Goal: Task Accomplishment & Management: Manage account settings

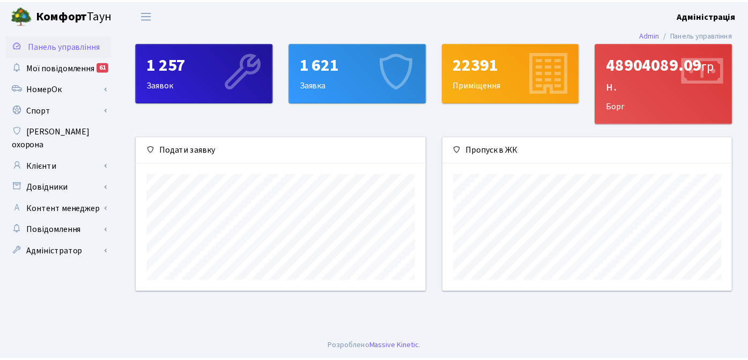
scroll to position [155, 292]
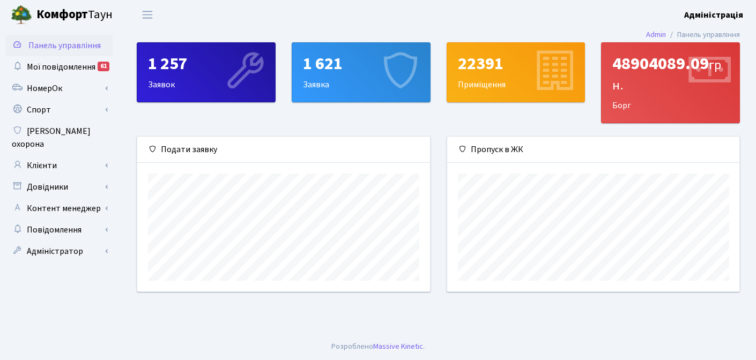
click at [123, 118] on div "1 257 Заявок 1 621 Заявка 22391 Приміщення 48904089.09 грн. Борг Подати заявку" at bounding box center [438, 173] width 635 height 263
click at [55, 241] on link "Адміністратор" at bounding box center [58, 251] width 107 height 21
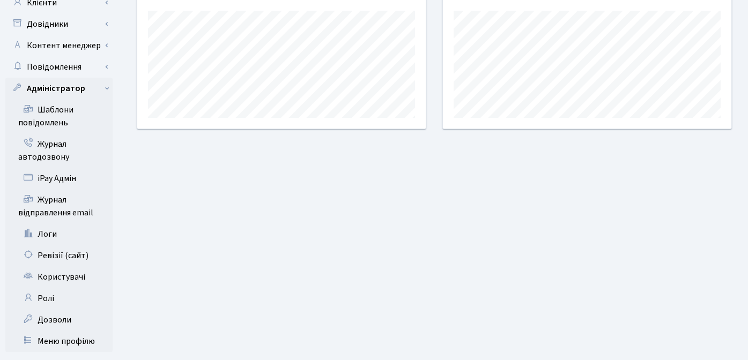
scroll to position [174, 0]
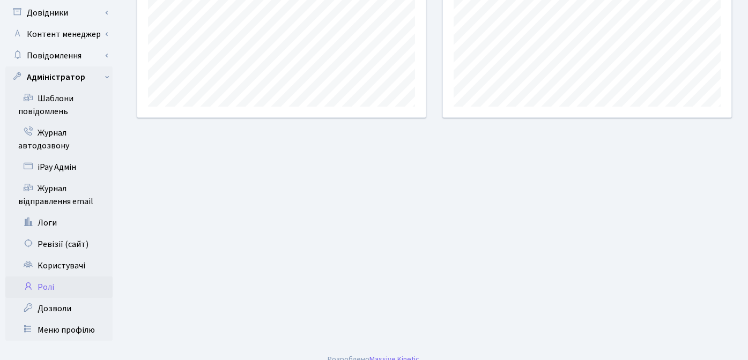
click at [47, 277] on link "Ролі" at bounding box center [58, 287] width 107 height 21
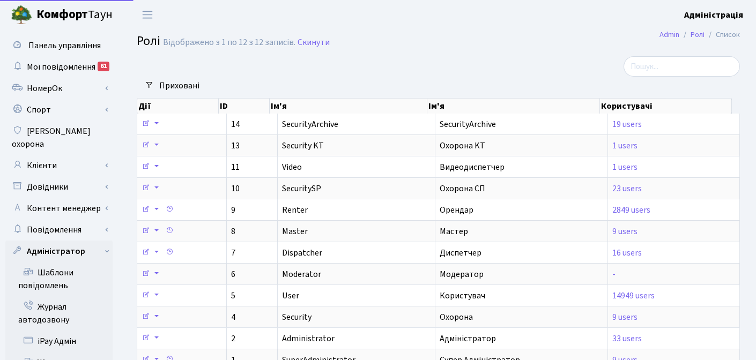
select select "25"
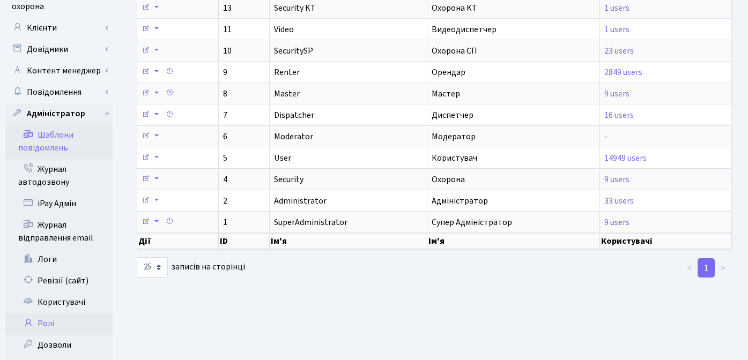
scroll to position [166, 0]
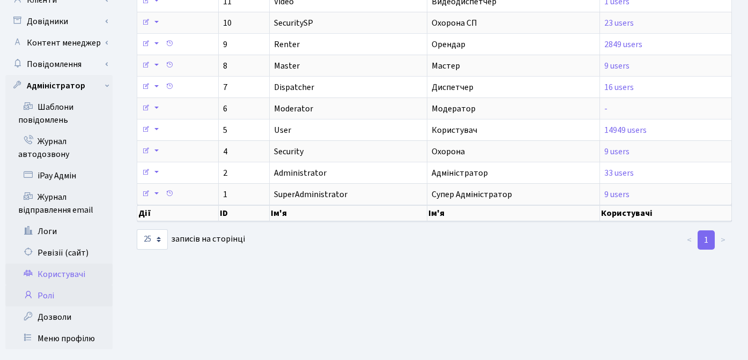
click at [72, 264] on link "Користувачі" at bounding box center [58, 274] width 107 height 21
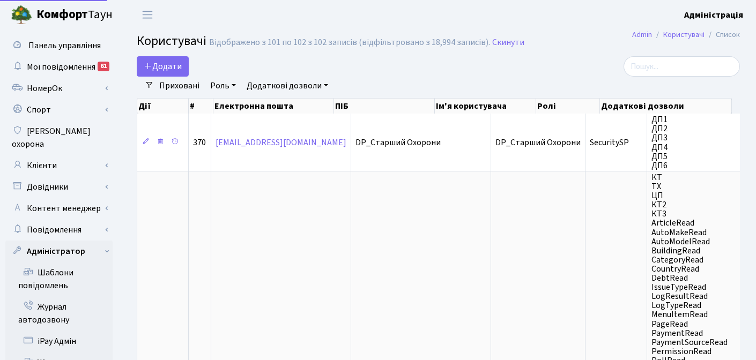
select select "25"
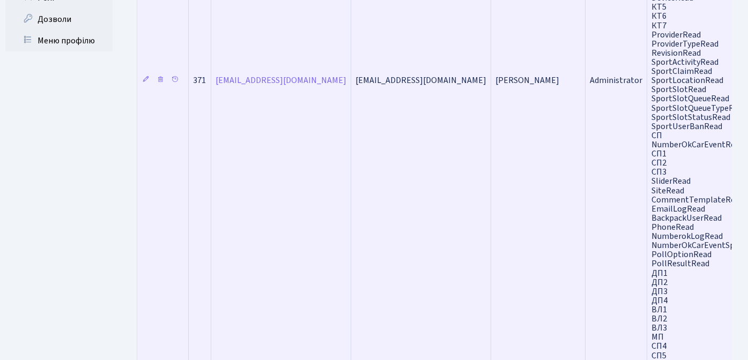
scroll to position [431, 0]
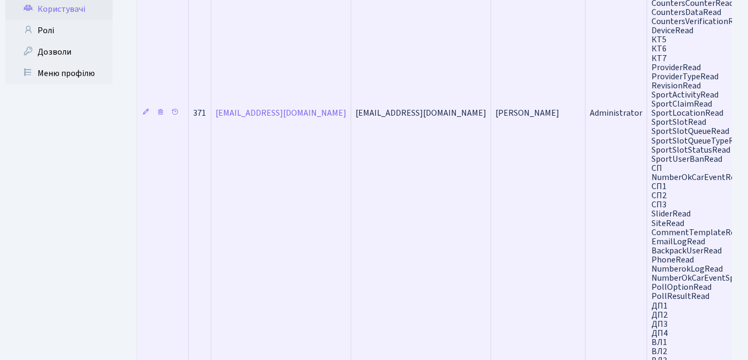
click at [384, 197] on td "2525jdr@gmail.com" at bounding box center [421, 112] width 140 height 745
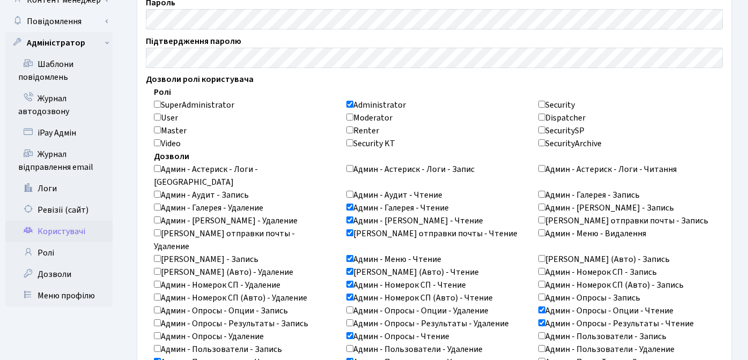
scroll to position [209, 0]
click at [155, 104] on input "SuperAdministrator" at bounding box center [157, 103] width 7 height 7
checkbox input "true"
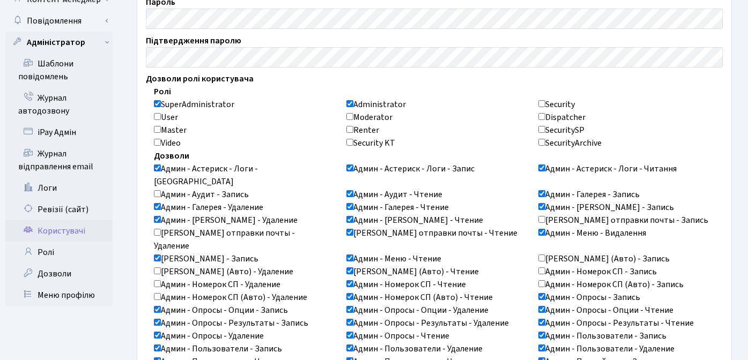
checkbox input "true"
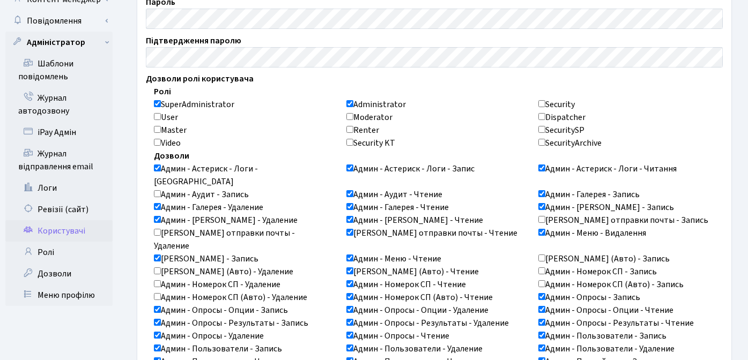
checkbox input "true"
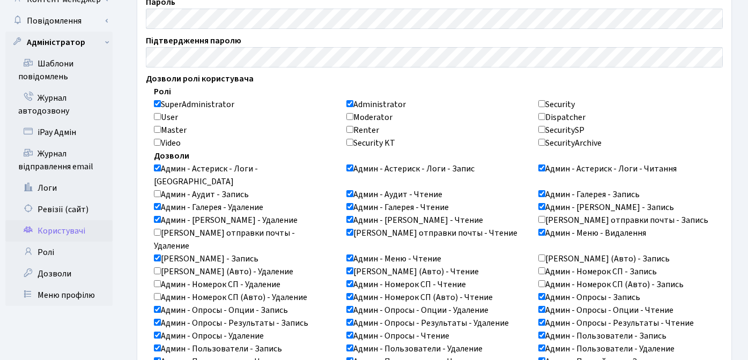
checkbox input "true"
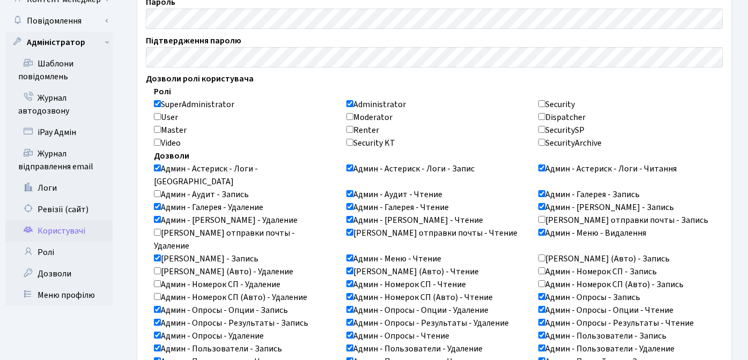
checkbox input "true"
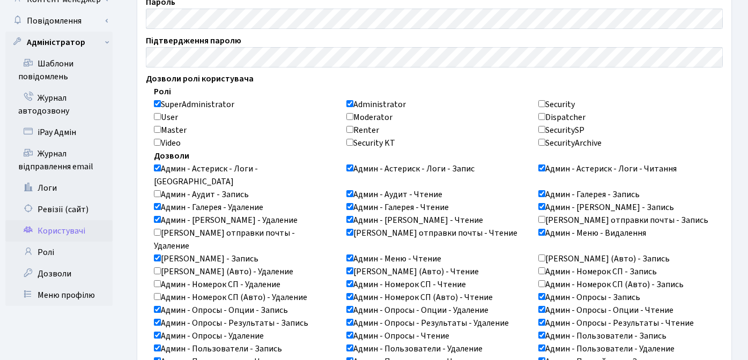
checkbox input "true"
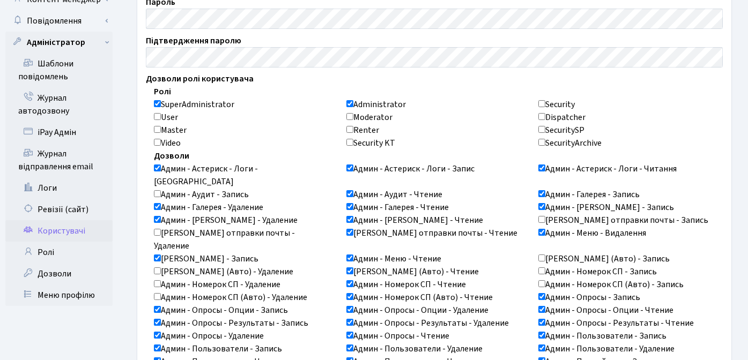
checkbox input "true"
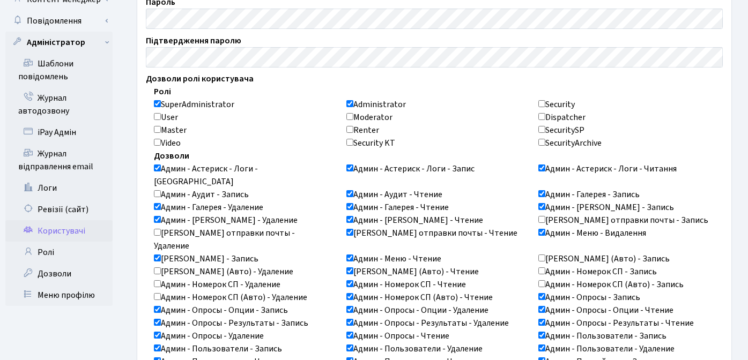
checkbox input "true"
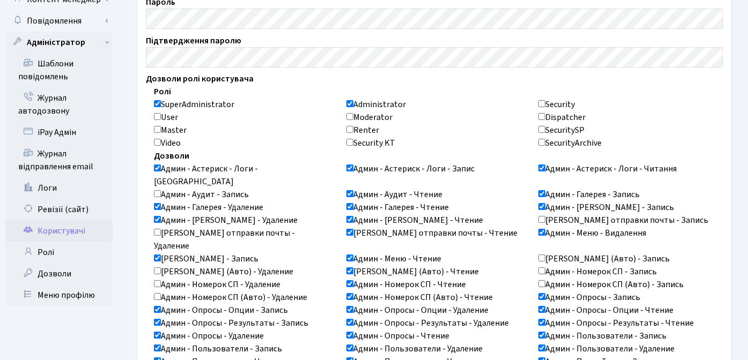
checkbox input "true"
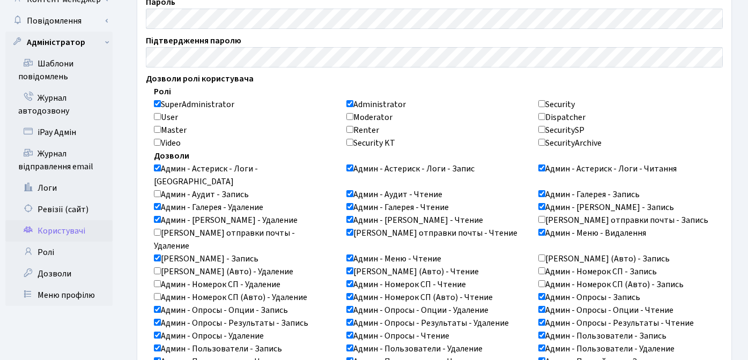
checkbox input "true"
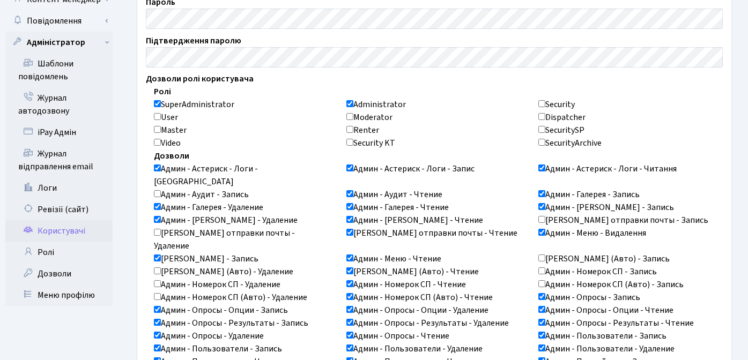
checkbox input "true"
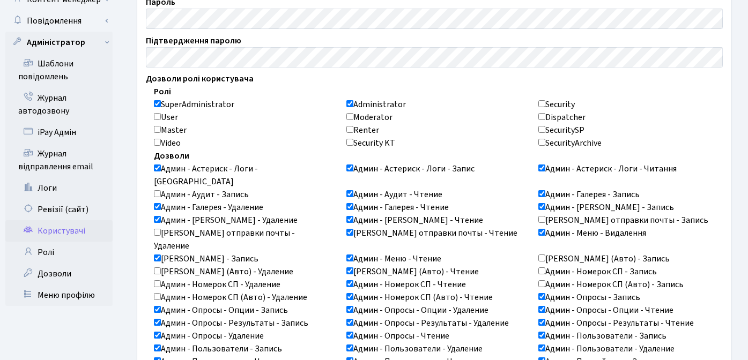
checkbox input "true"
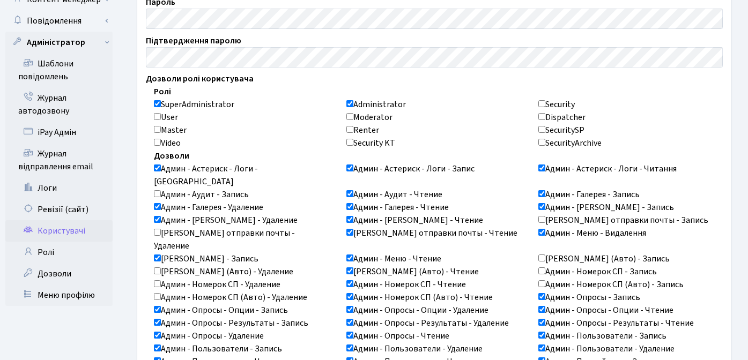
checkbox input "true"
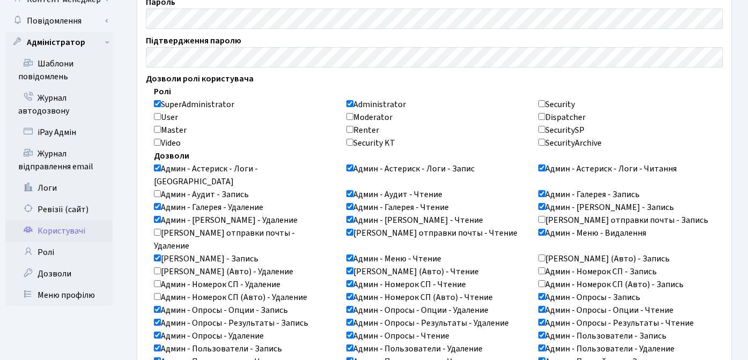
checkbox input "true"
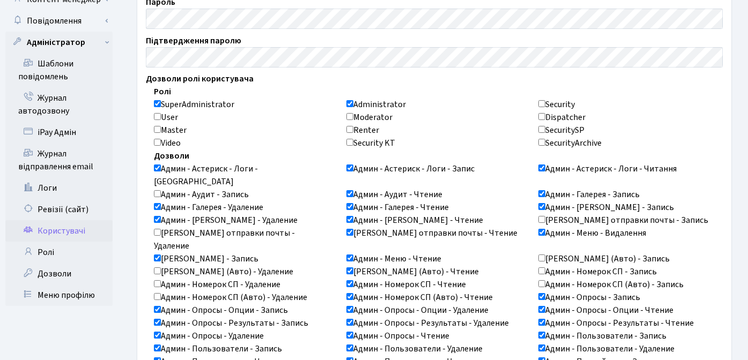
checkbox input "true"
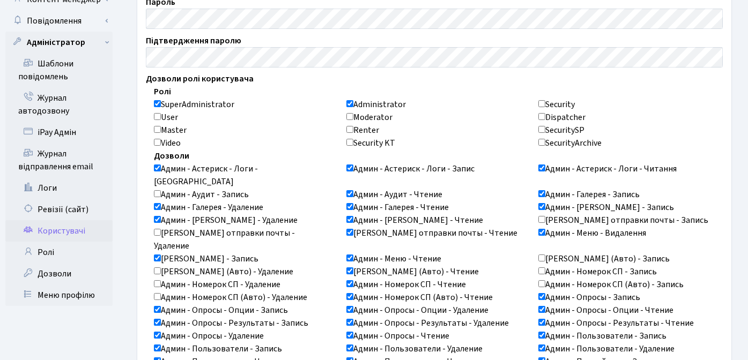
checkbox input "true"
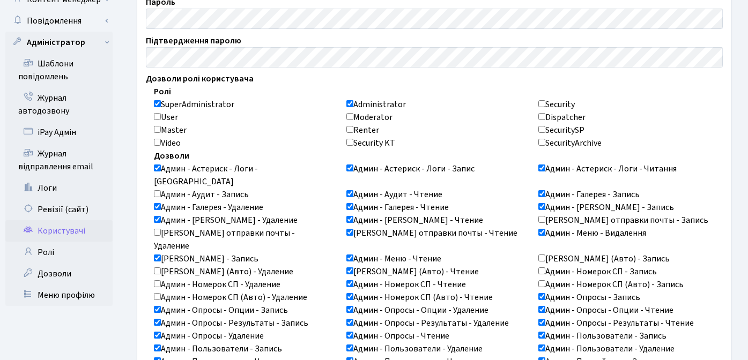
checkbox input "true"
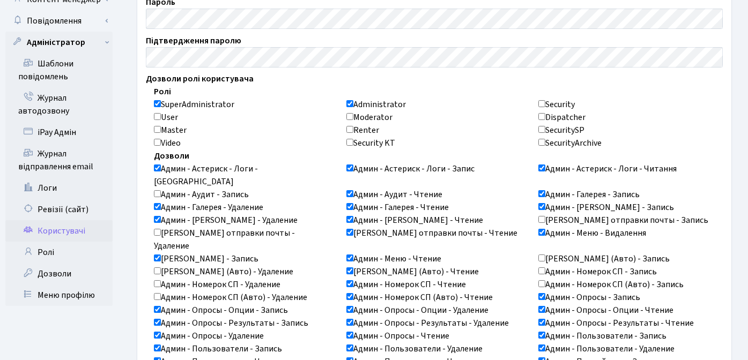
checkbox input "true"
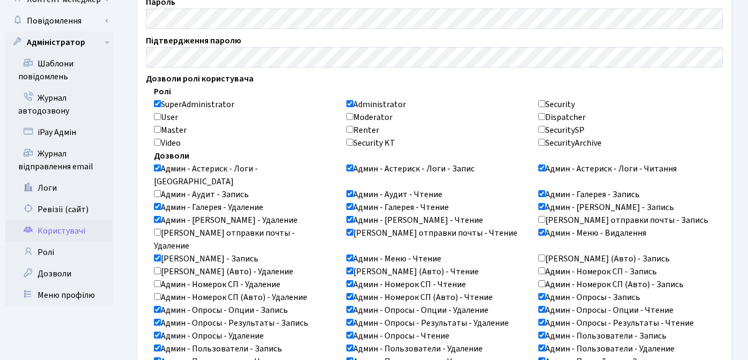
checkbox input "true"
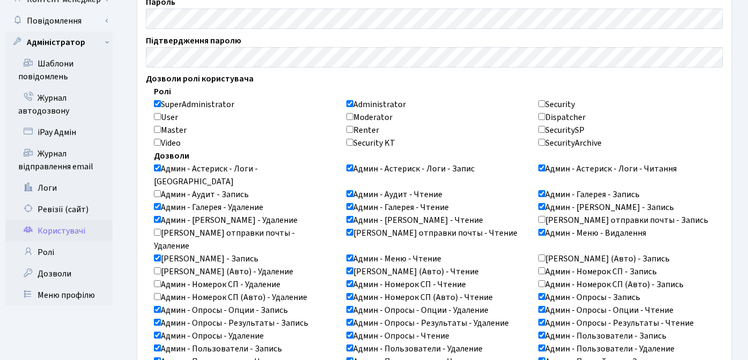
checkbox input "true"
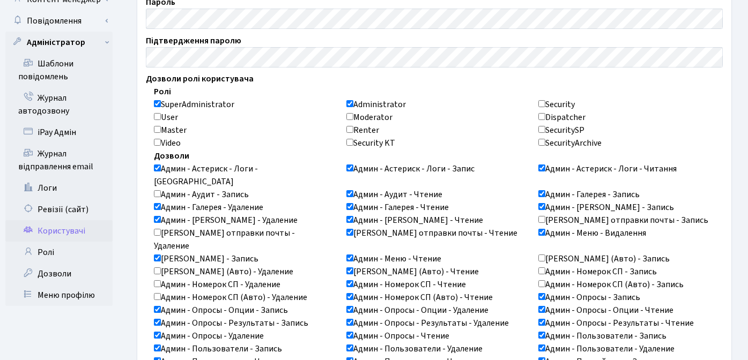
checkbox input "true"
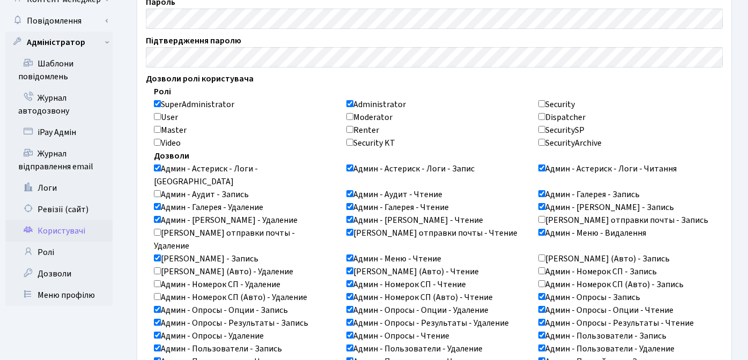
checkbox input "true"
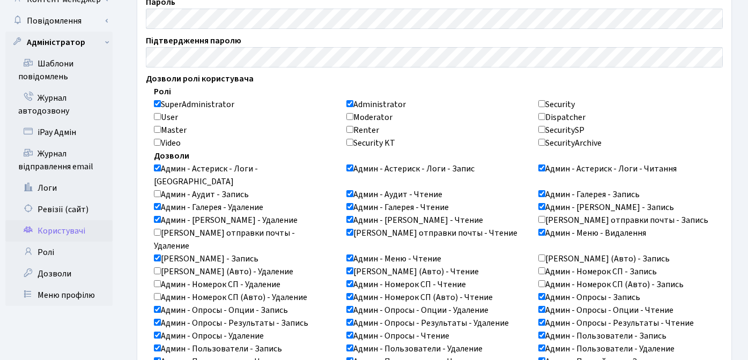
checkbox input "true"
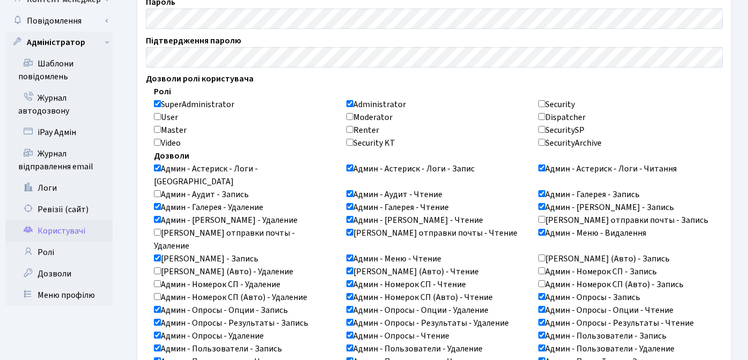
checkbox input "true"
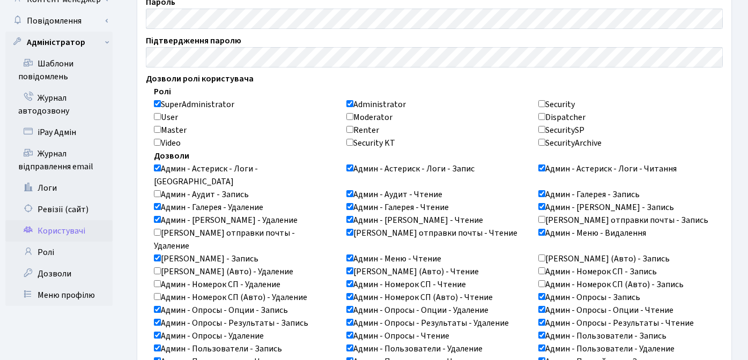
checkbox input "true"
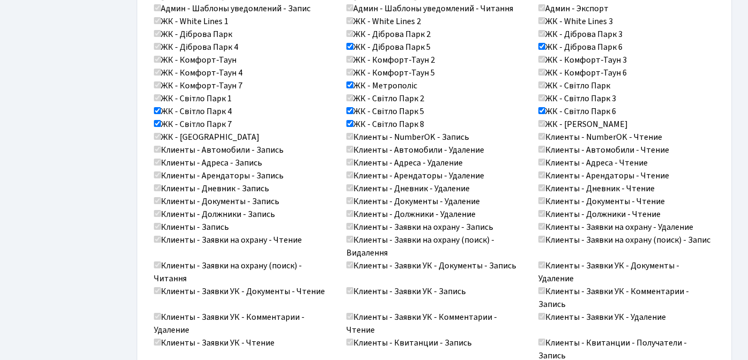
scroll to position [180, 0]
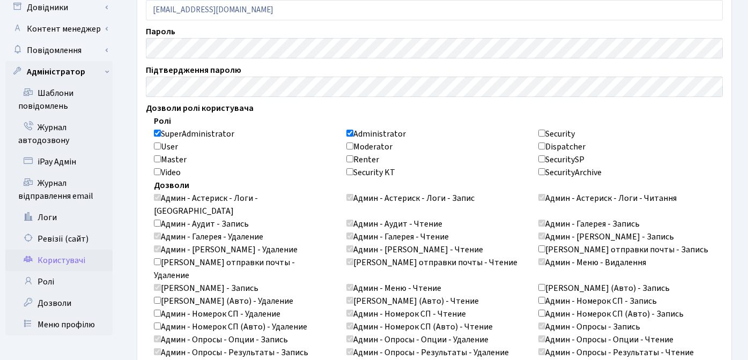
click at [350, 133] on input "Administrator" at bounding box center [349, 133] width 7 height 7
checkbox input "false"
click at [155, 134] on input "SuperAdministrator" at bounding box center [157, 133] width 7 height 7
checkbox input "false"
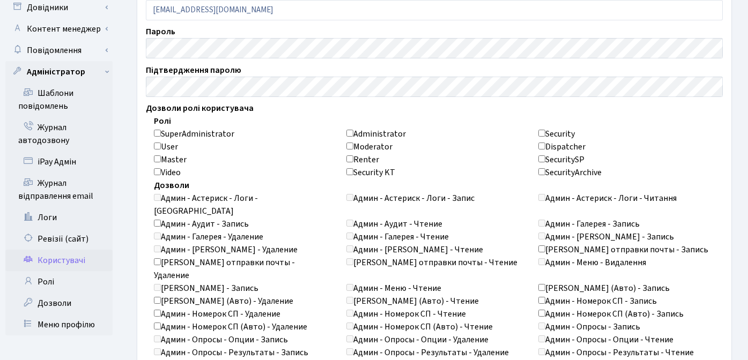
checkbox input "false"
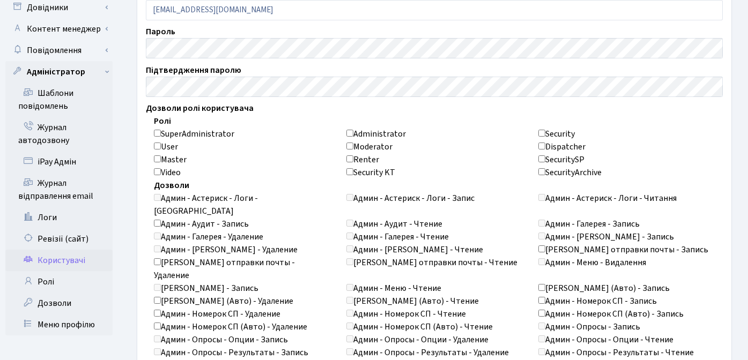
checkbox input "false"
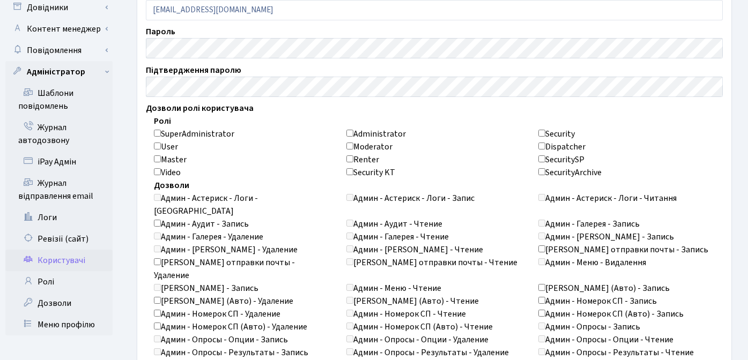
checkbox input "false"
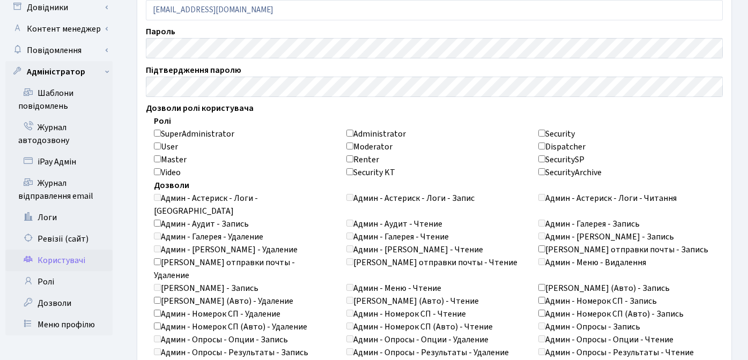
checkbox input "false"
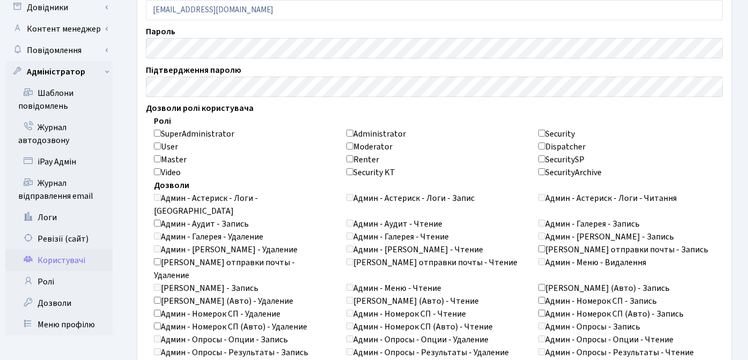
checkbox input "false"
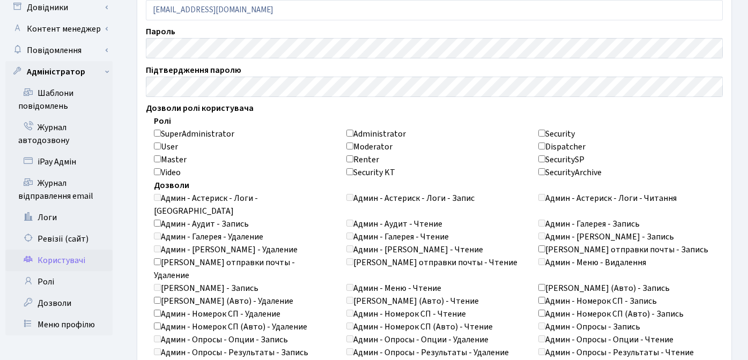
checkbox input "false"
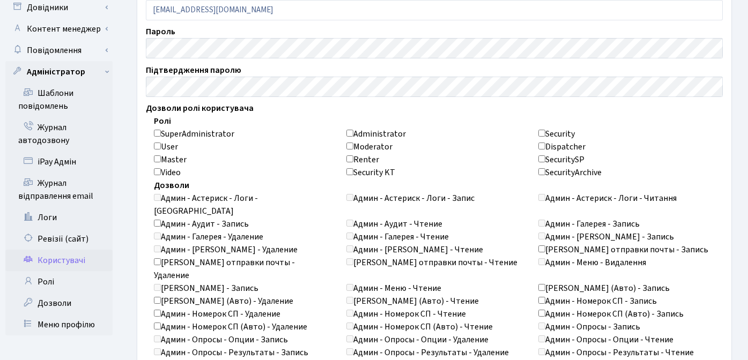
checkbox input "false"
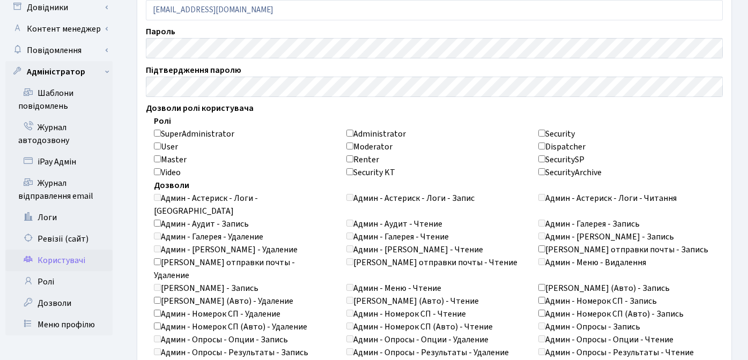
checkbox input "false"
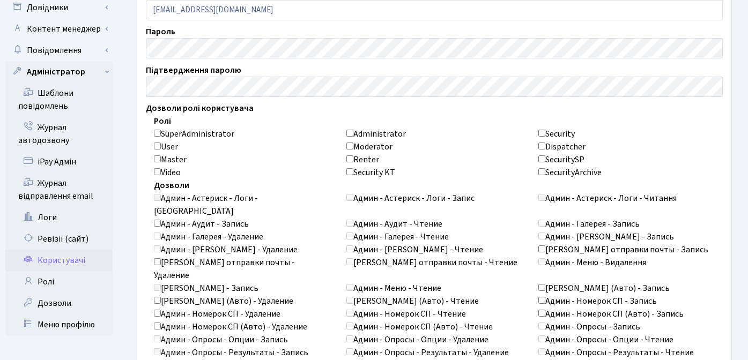
checkbox input "false"
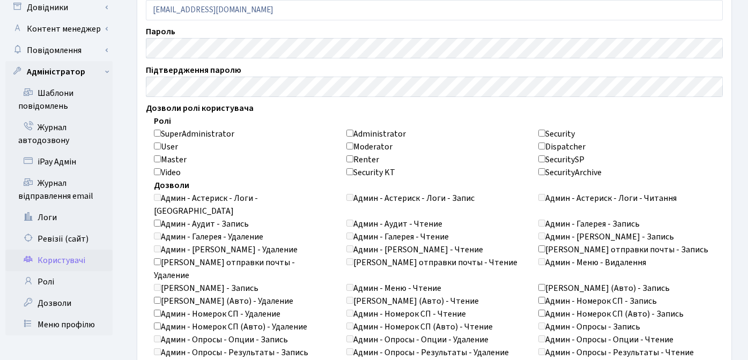
checkbox input "false"
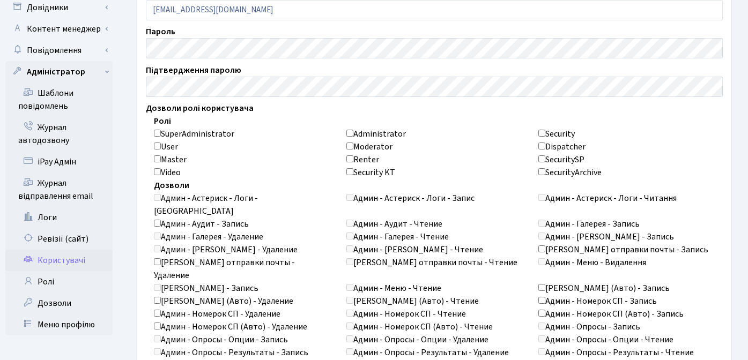
checkbox input "false"
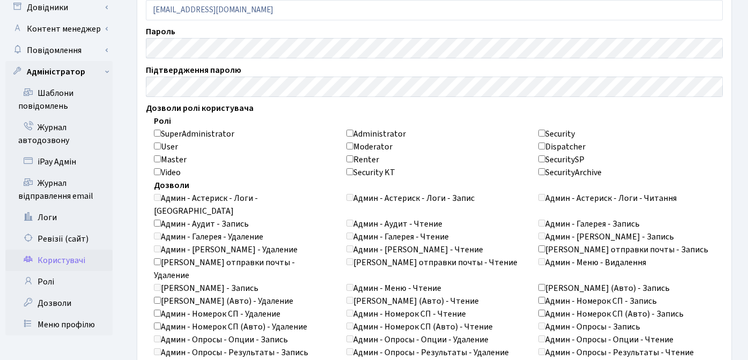
checkbox input "false"
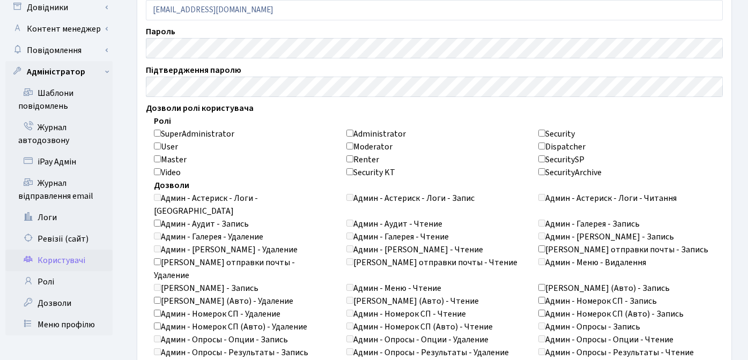
checkbox input "false"
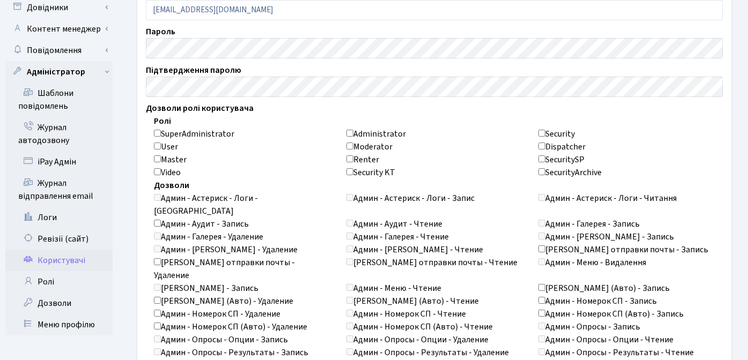
checkbox input "false"
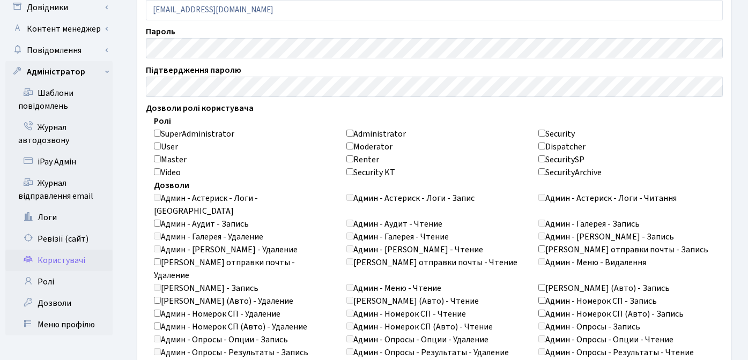
checkbox input "false"
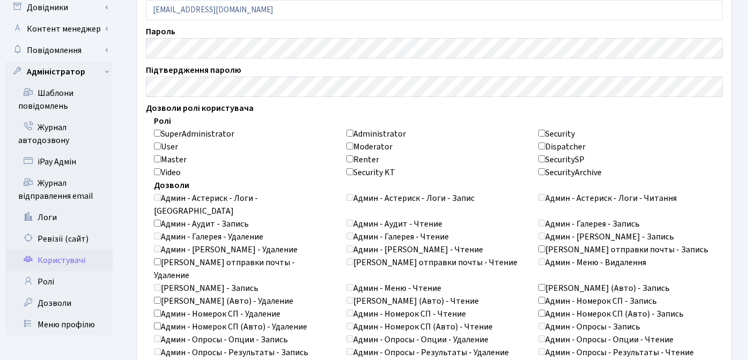
checkbox input "false"
click at [350, 133] on input "Administrator" at bounding box center [349, 133] width 7 height 7
click at [307, 143] on div "User" at bounding box center [242, 146] width 176 height 13
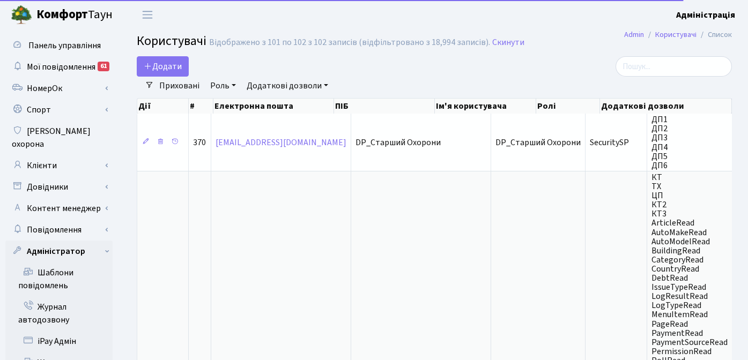
select select "25"
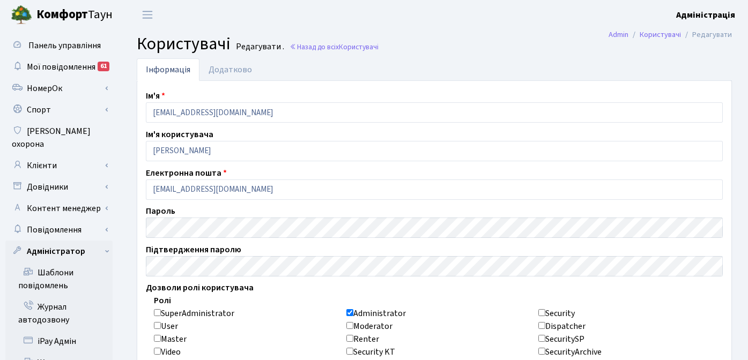
click at [158, 313] on input "SuperAdministrator" at bounding box center [157, 312] width 7 height 7
checkbox input "true"
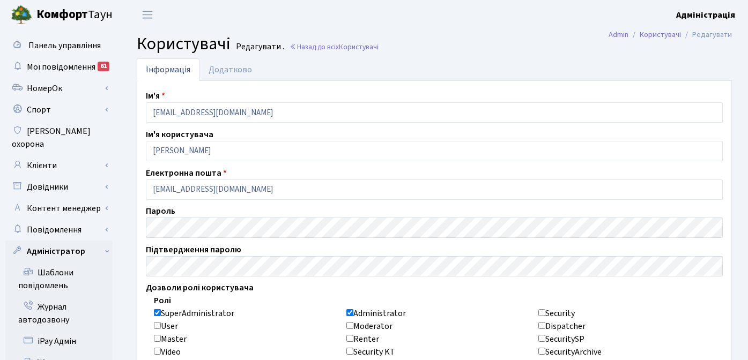
checkbox input "true"
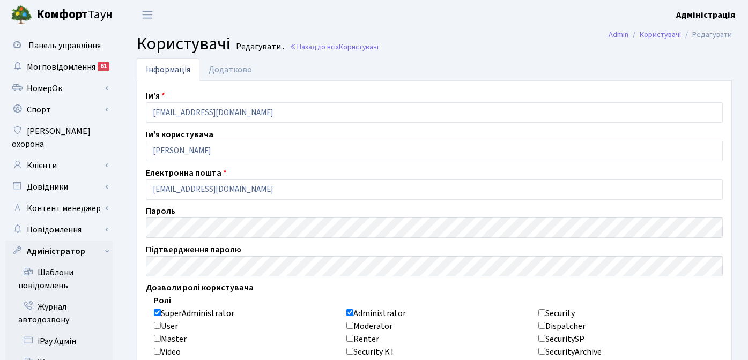
checkbox input "true"
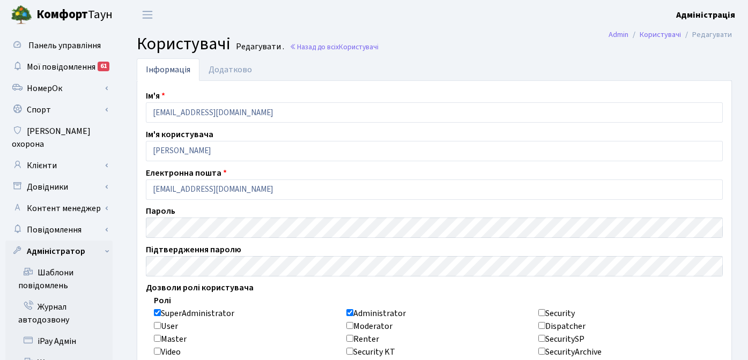
checkbox input "true"
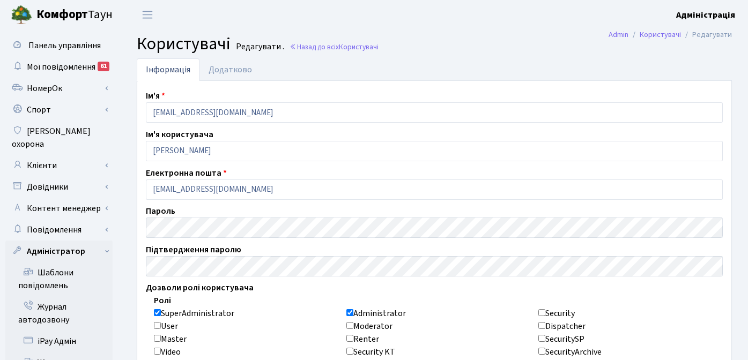
checkbox input "true"
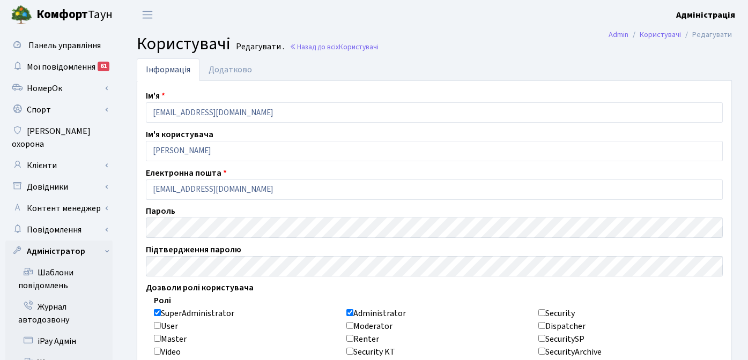
checkbox input "true"
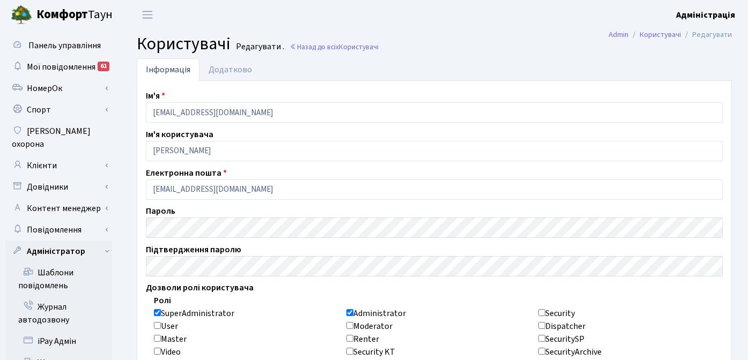
checkbox input "true"
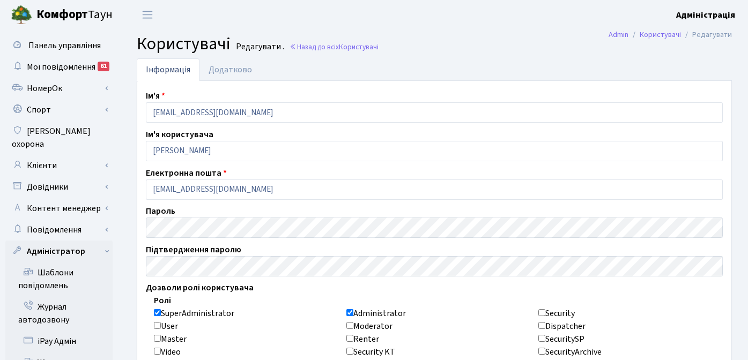
checkbox input "true"
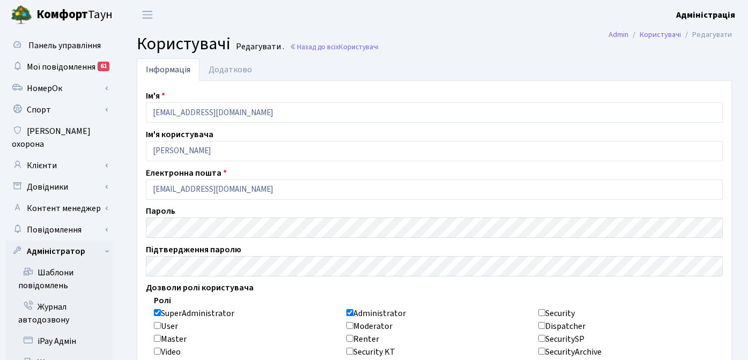
checkbox input "true"
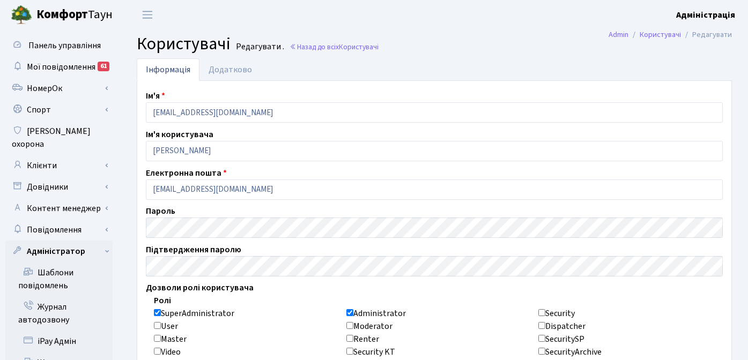
checkbox input "true"
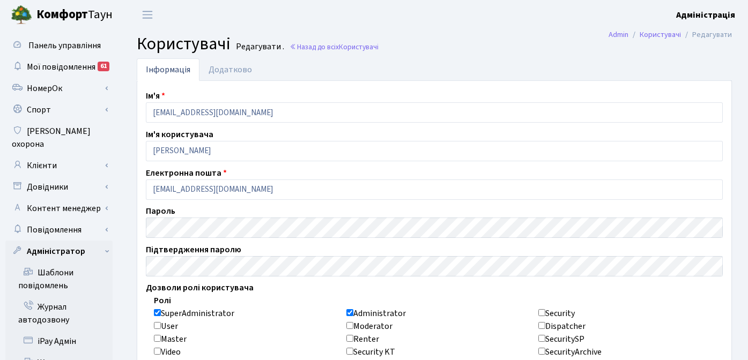
checkbox input "true"
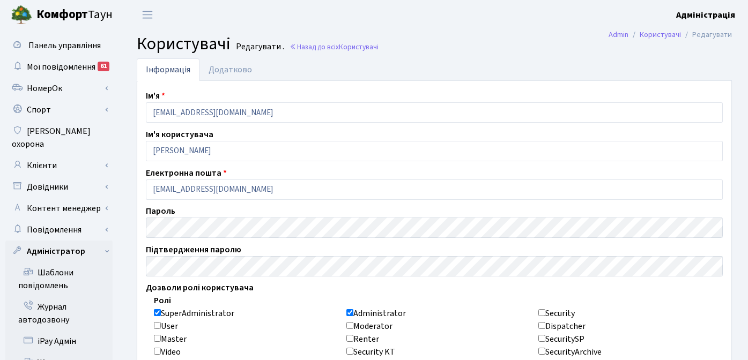
checkbox input "true"
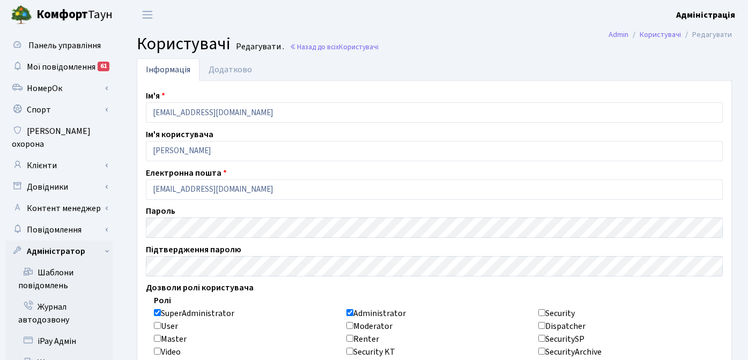
checkbox input "true"
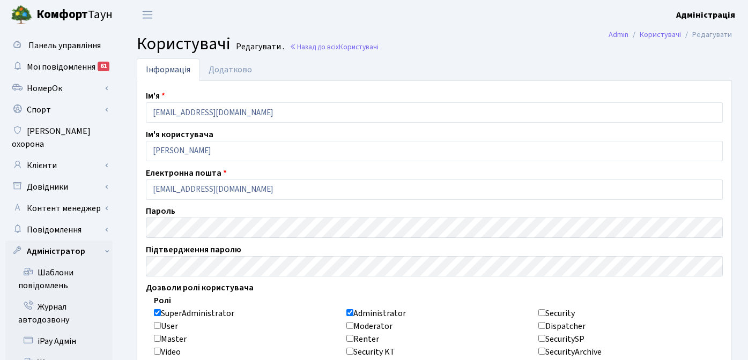
checkbox input "true"
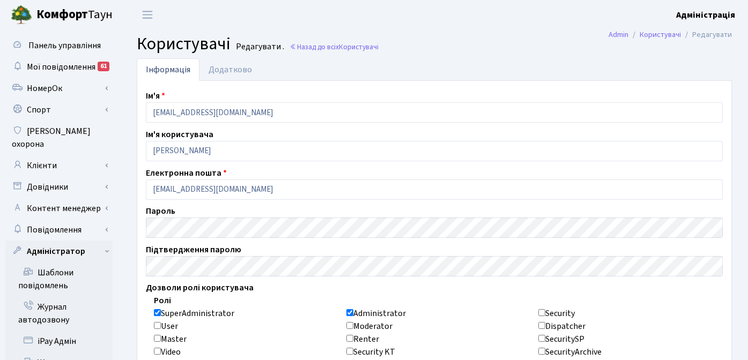
checkbox input "true"
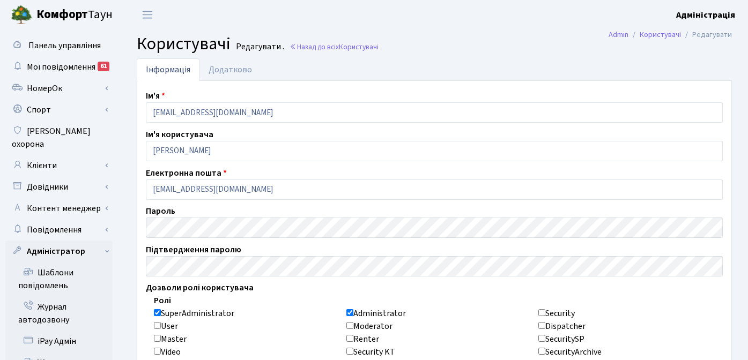
checkbox input "true"
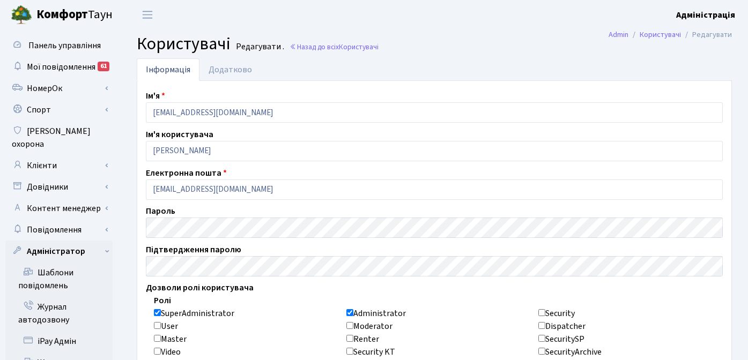
checkbox input "true"
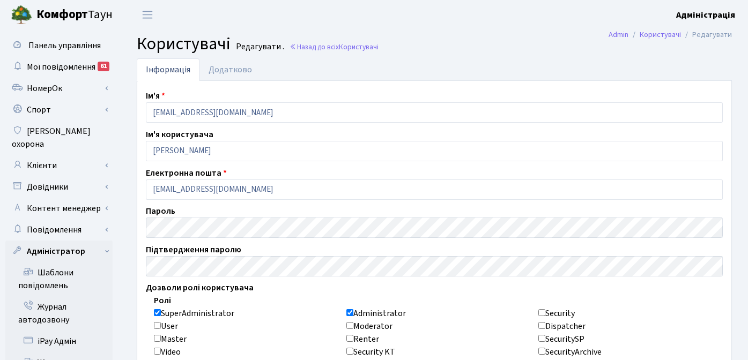
checkbox input "true"
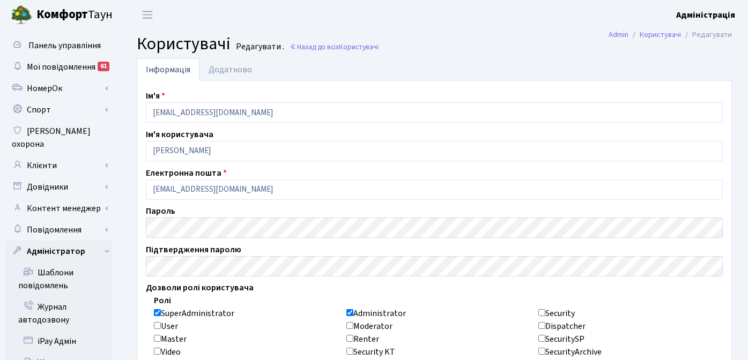
checkbox input "true"
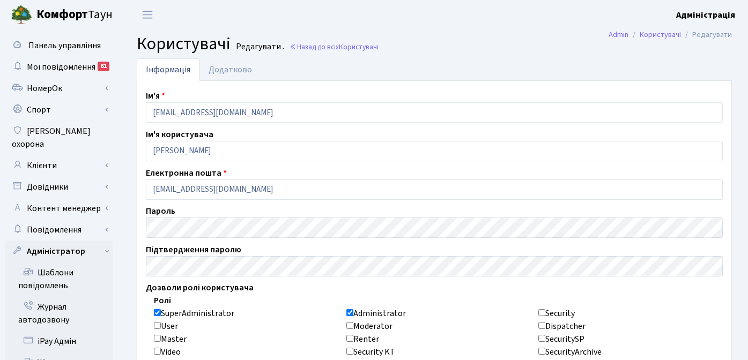
checkbox input "true"
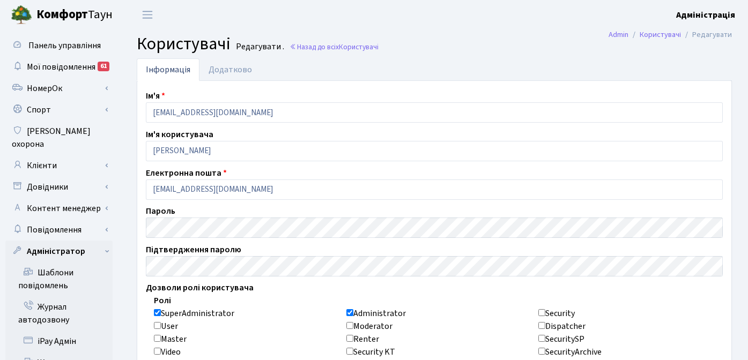
checkbox input "true"
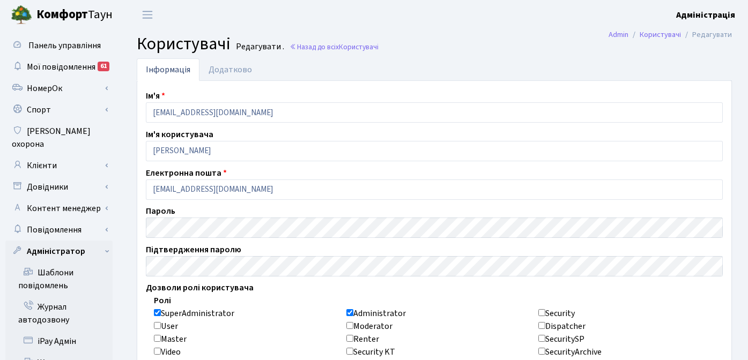
checkbox input "true"
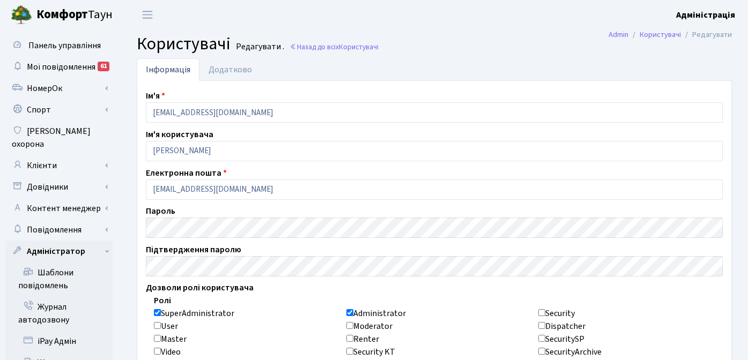
checkbox input "true"
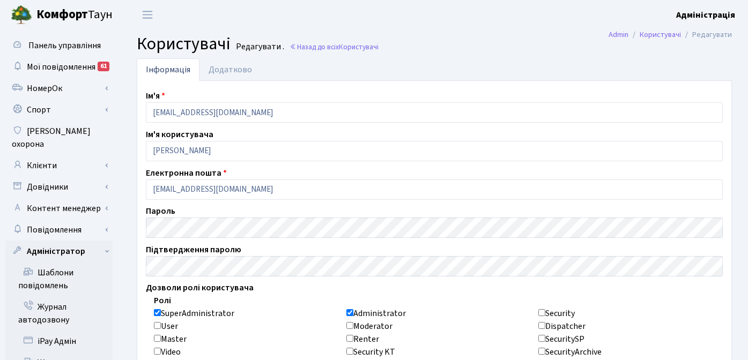
checkbox input "true"
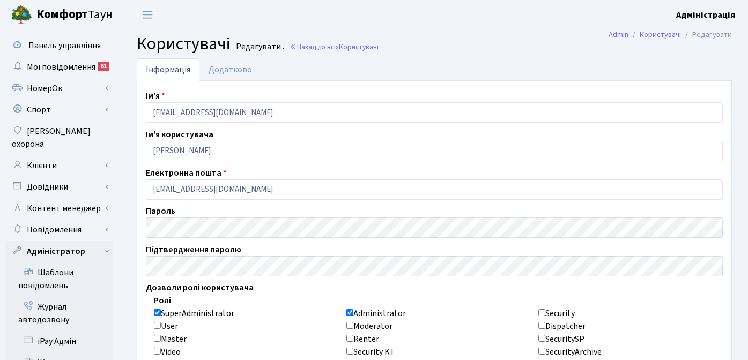
click at [157, 313] on input "SuperAdministrator" at bounding box center [157, 312] width 7 height 7
checkbox input "false"
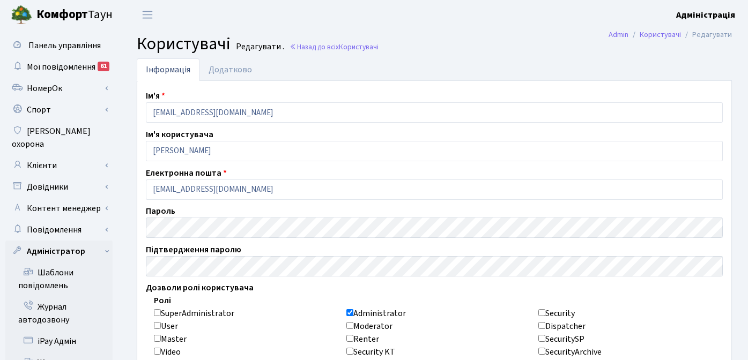
checkbox input "false"
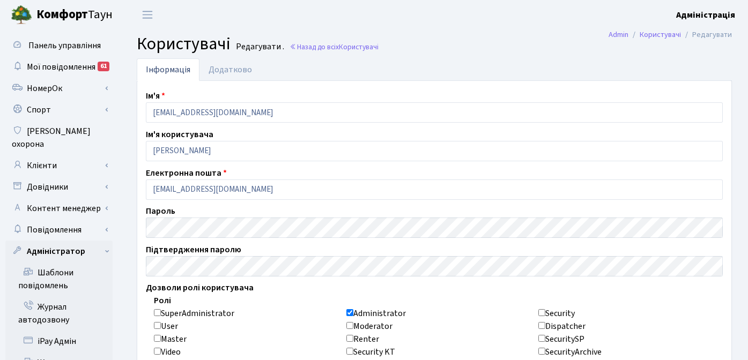
checkbox input "false"
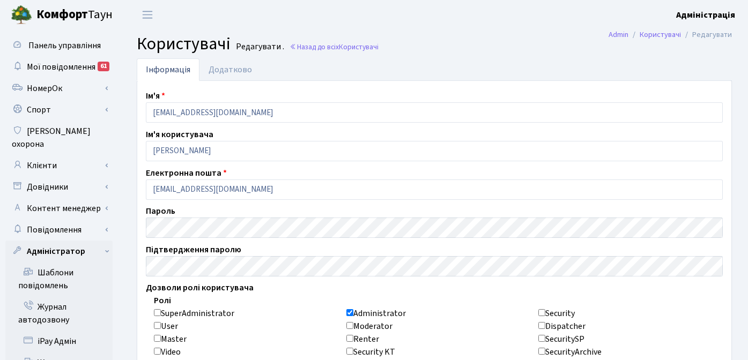
checkbox input "false"
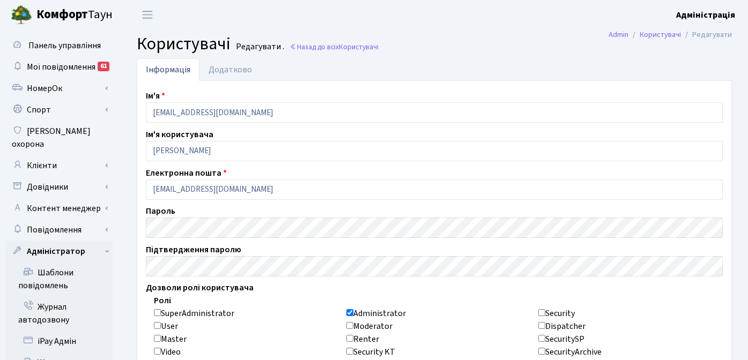
checkbox input "false"
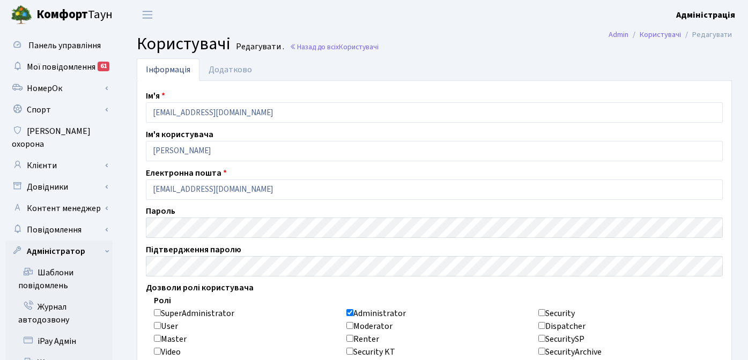
checkbox input "false"
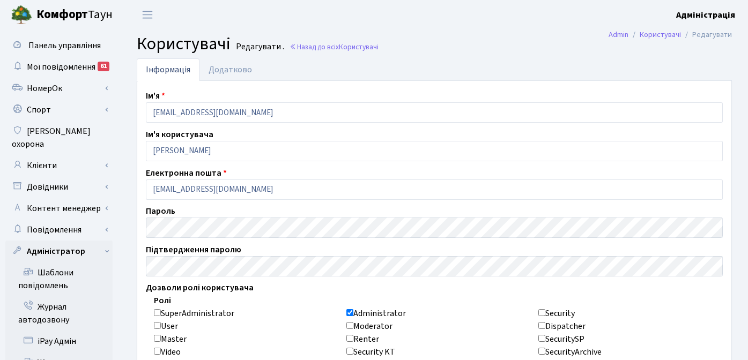
checkbox input "false"
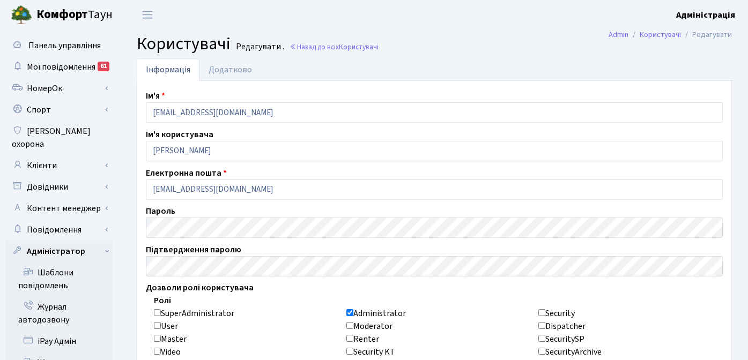
checkbox input "false"
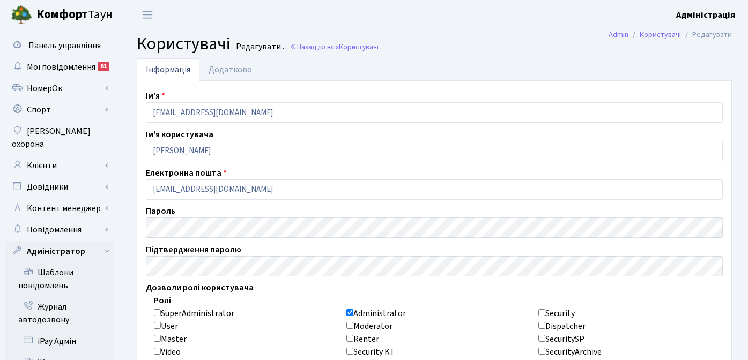
checkbox input "false"
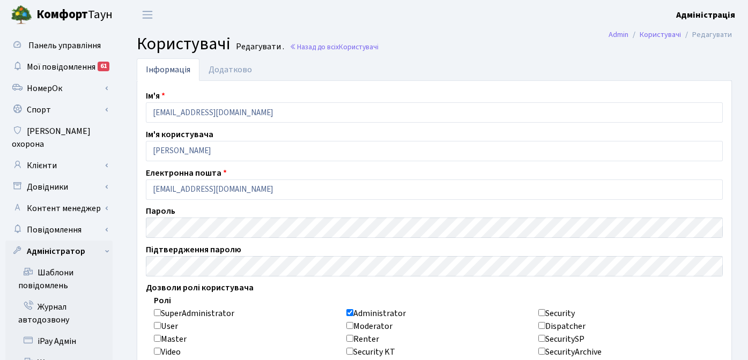
checkbox input "false"
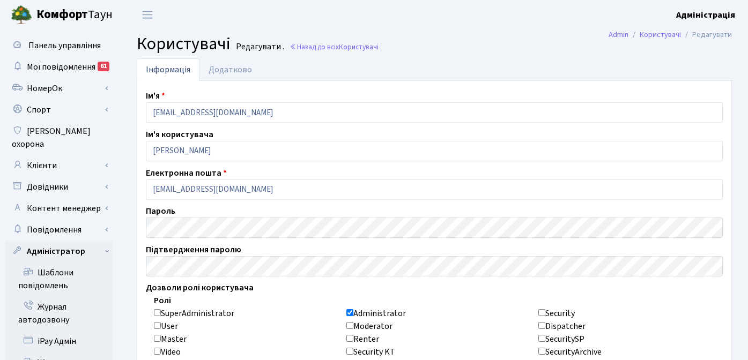
checkbox input "false"
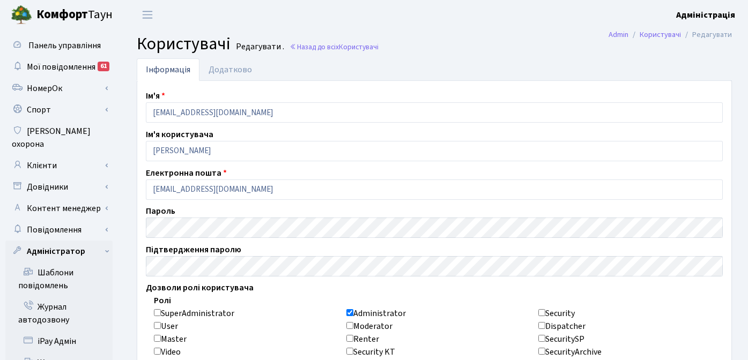
checkbox input "false"
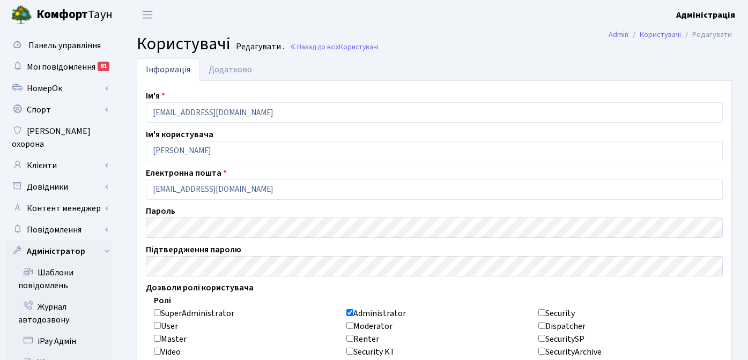
checkbox input "false"
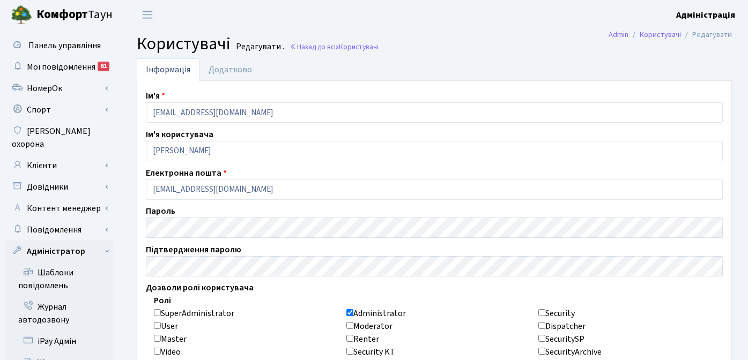
checkbox input "false"
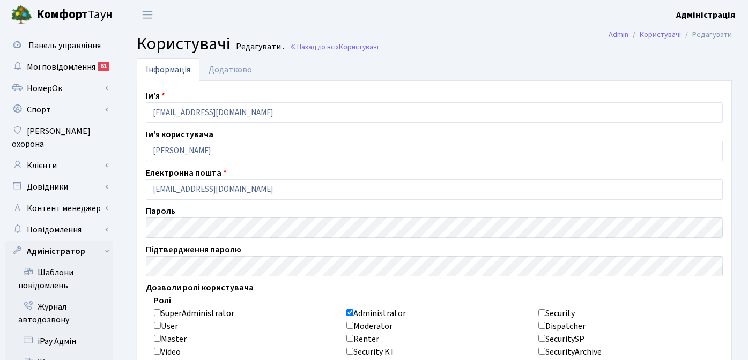
checkbox input "false"
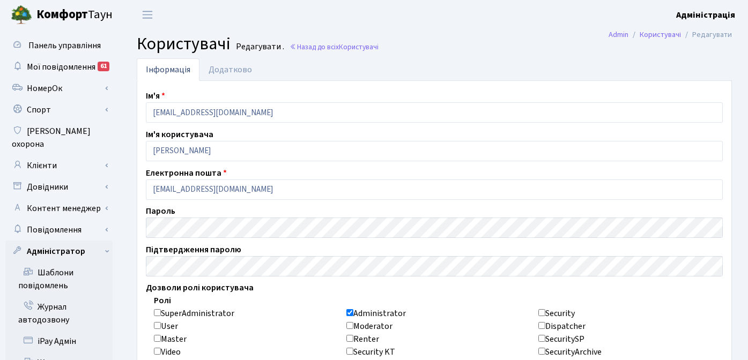
checkbox input "false"
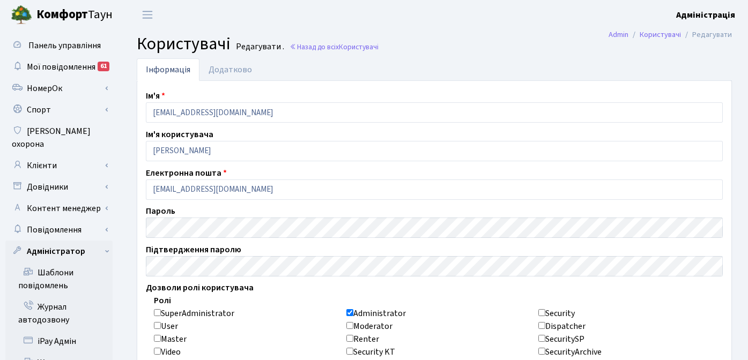
checkbox input "false"
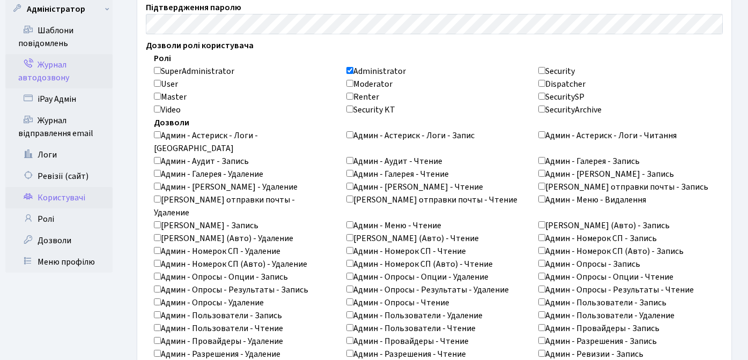
scroll to position [243, 0]
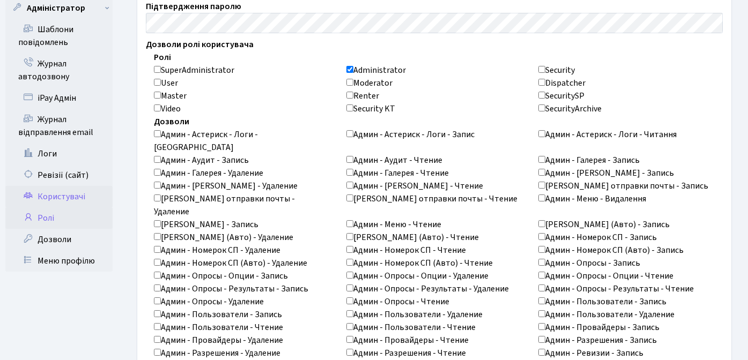
click at [55, 207] on link "Ролі" at bounding box center [58, 217] width 107 height 21
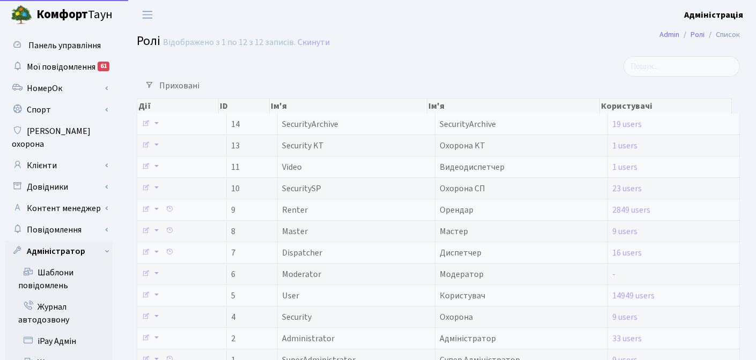
select select "25"
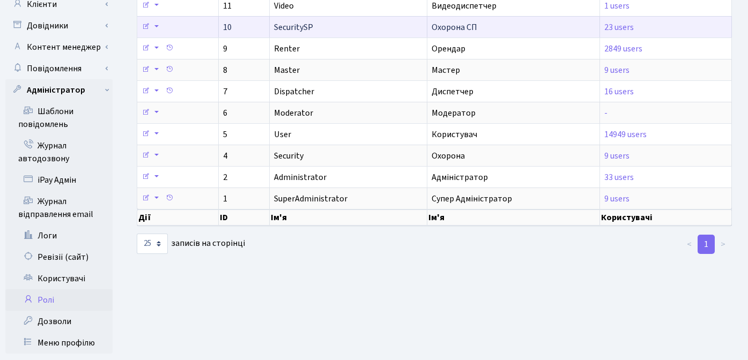
scroll to position [174, 0]
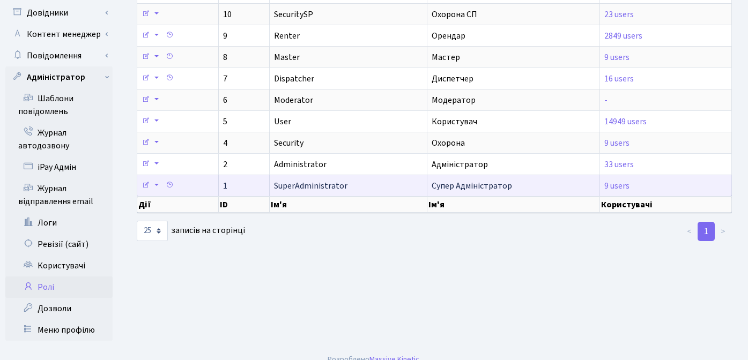
click at [305, 182] on span "SuperAdministrator" at bounding box center [310, 186] width 73 height 12
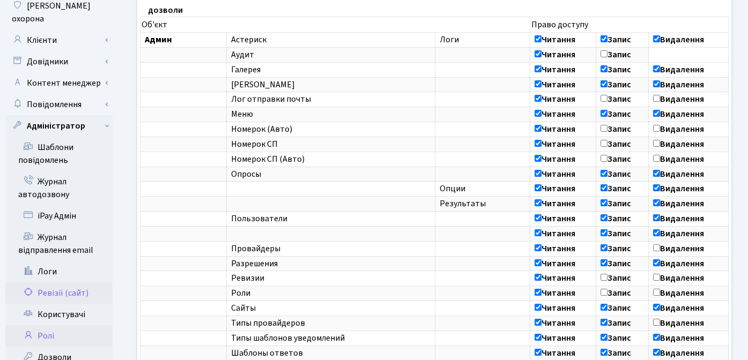
scroll to position [282, 0]
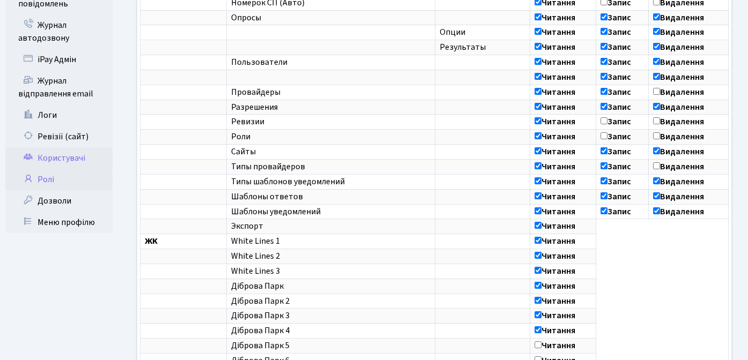
click at [55, 147] on link "Користувачі" at bounding box center [58, 157] width 107 height 21
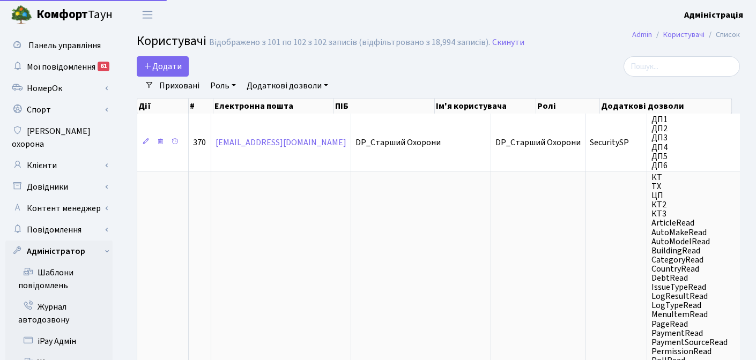
select select "25"
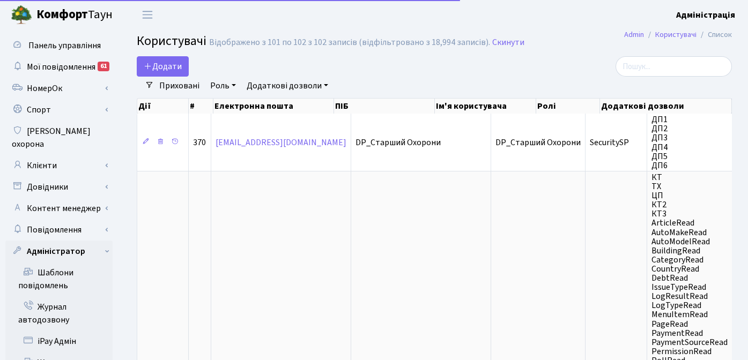
click at [232, 88] on link "Роль" at bounding box center [223, 86] width 34 height 18
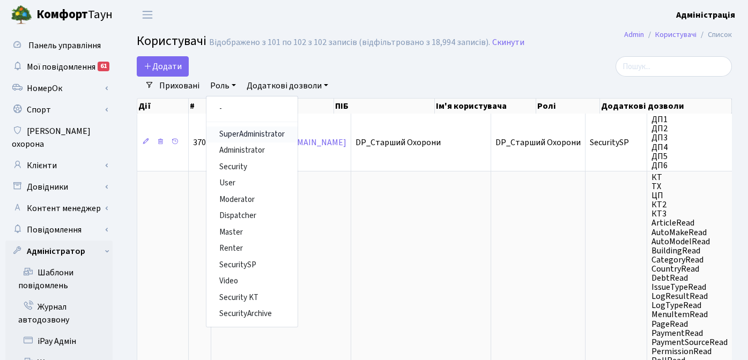
click at [247, 132] on link "SuperAdministrator" at bounding box center [251, 134] width 91 height 17
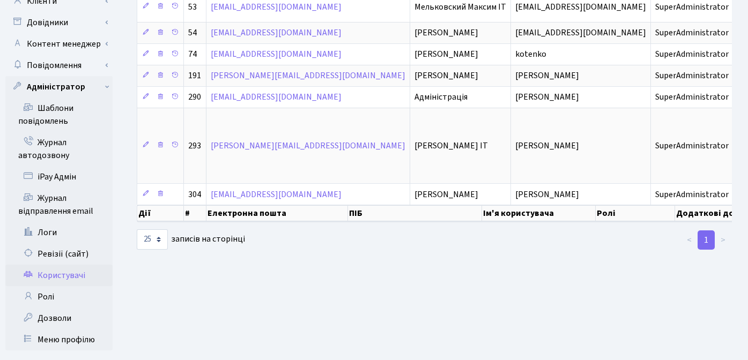
scroll to position [174, 0]
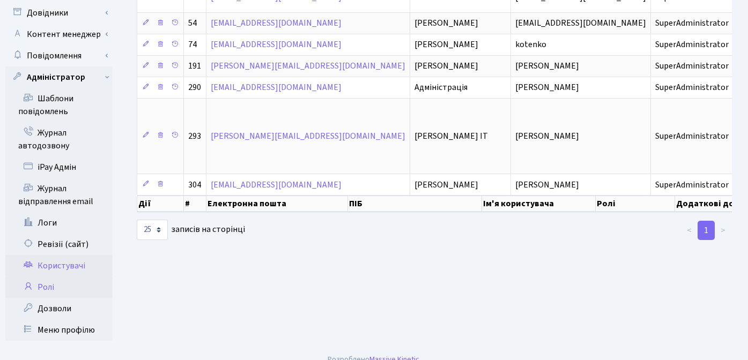
click at [50, 277] on link "Ролі" at bounding box center [58, 287] width 107 height 21
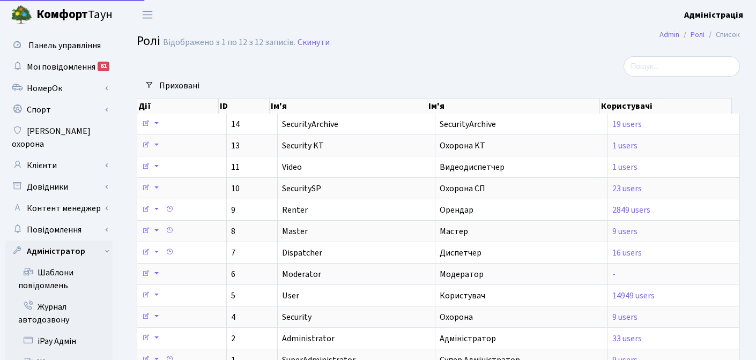
select select "25"
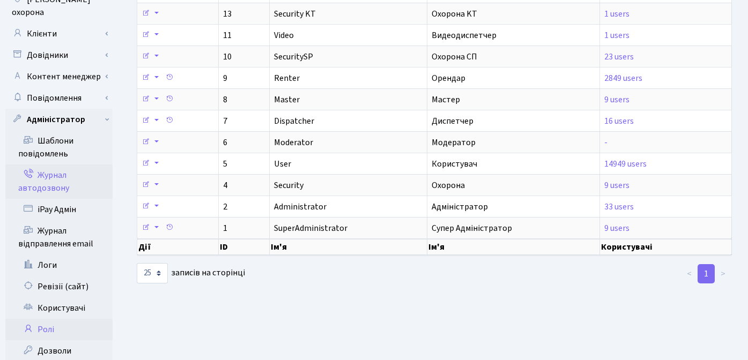
scroll to position [174, 0]
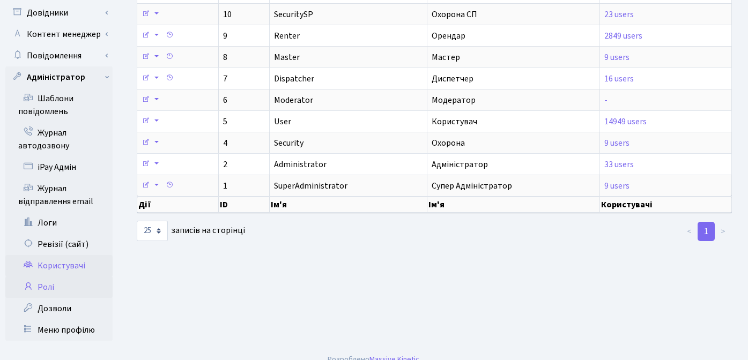
click at [54, 255] on link "Користувачі" at bounding box center [58, 265] width 107 height 21
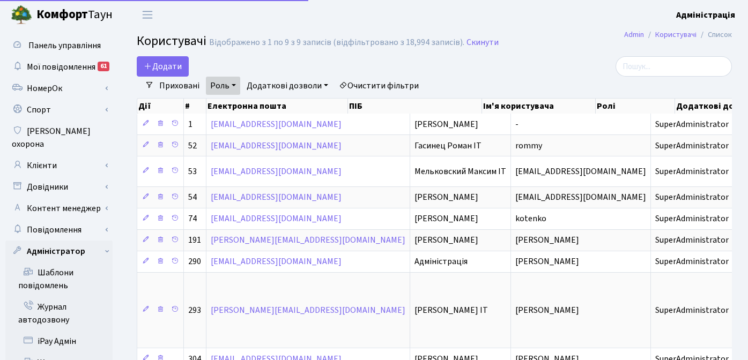
select select "25"
click at [395, 89] on link "Очистити фільтри" at bounding box center [378, 86] width 88 height 18
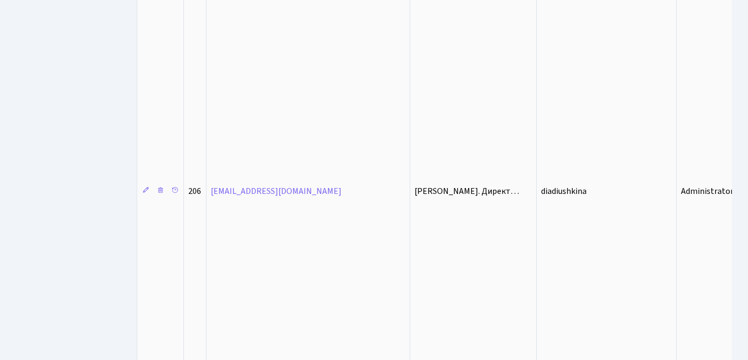
scroll to position [1924, 0]
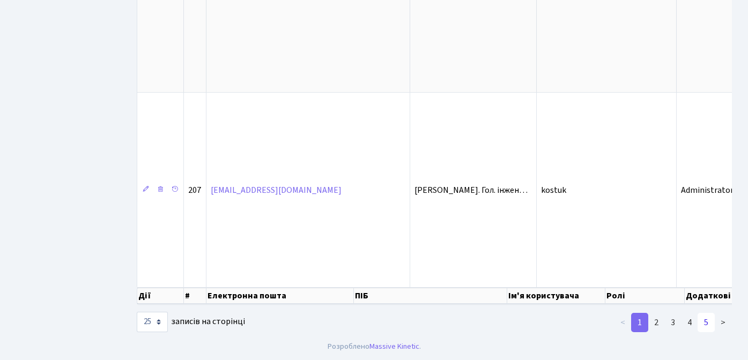
click at [712, 323] on link "5" at bounding box center [705, 322] width 17 height 19
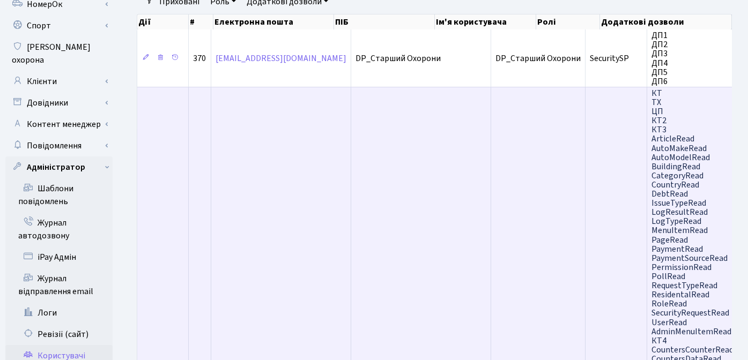
scroll to position [0, 0]
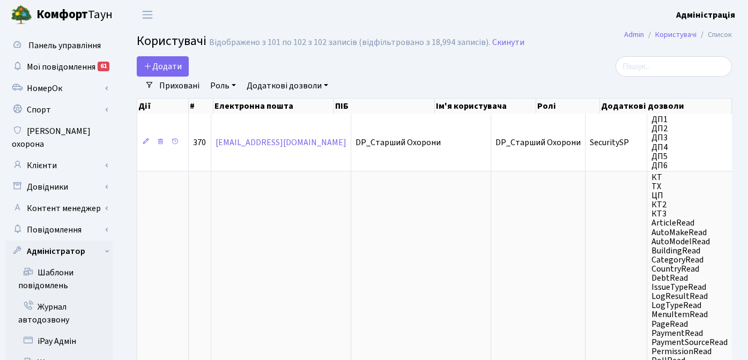
click at [219, 84] on link "Роль" at bounding box center [223, 86] width 34 height 18
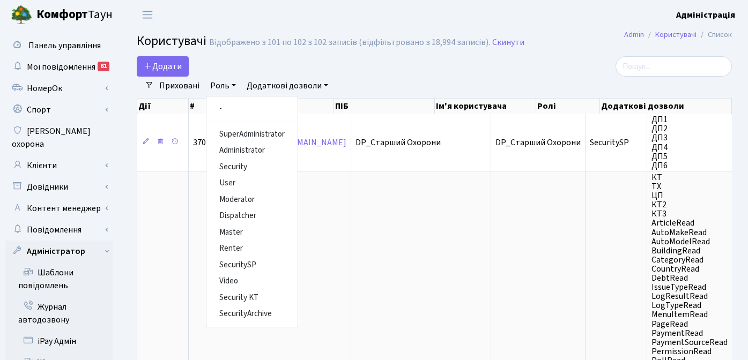
click at [281, 83] on link "Додаткові дозволи" at bounding box center [287, 86] width 90 height 18
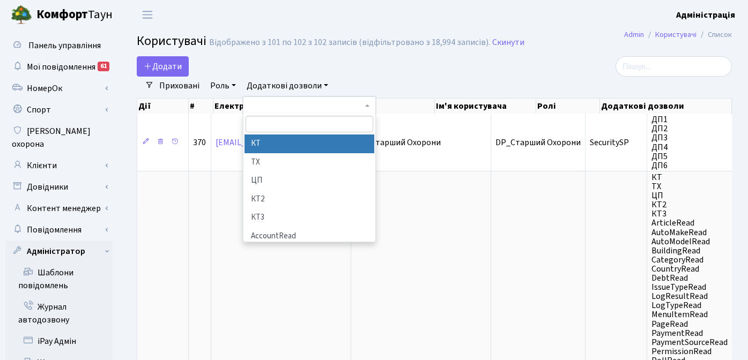
click at [473, 90] on div "Приховані Роль - SuperAdministrator Administrator Security User Moderator Dispa…" at bounding box center [438, 86] width 569 height 18
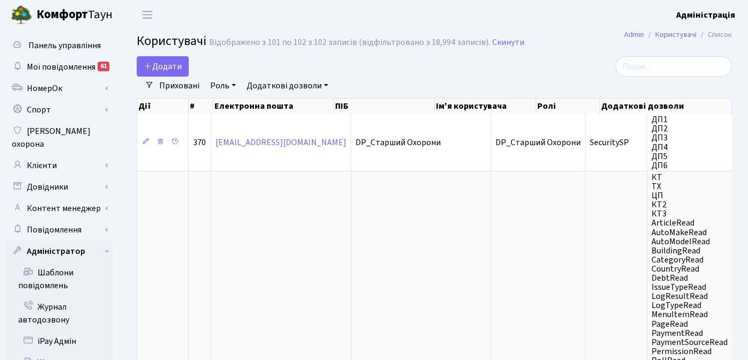
click at [731, 68] on div at bounding box center [638, 66] width 204 height 20
click at [677, 63] on input "search" at bounding box center [673, 66] width 116 height 20
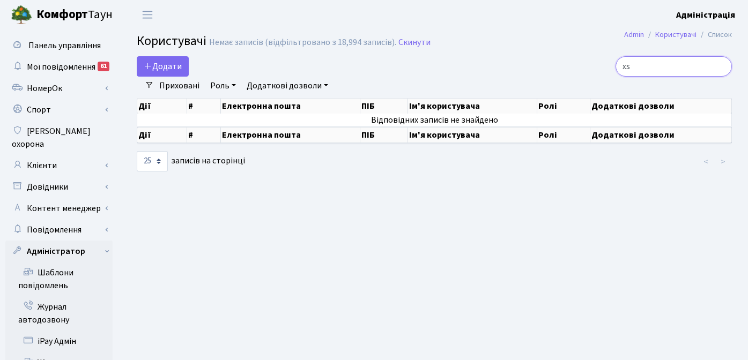
type input "x"
type input "соко"
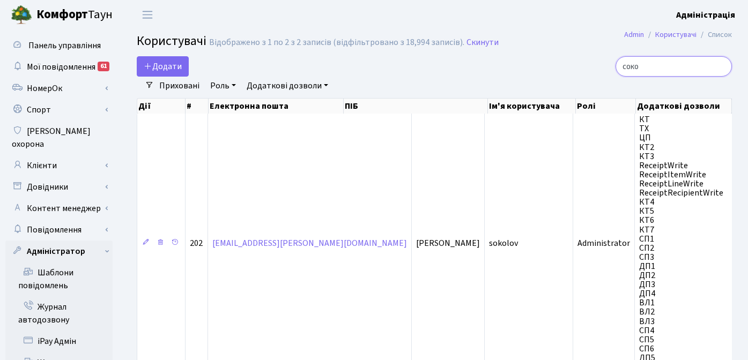
click at [720, 68] on input "соко" at bounding box center [673, 66] width 116 height 20
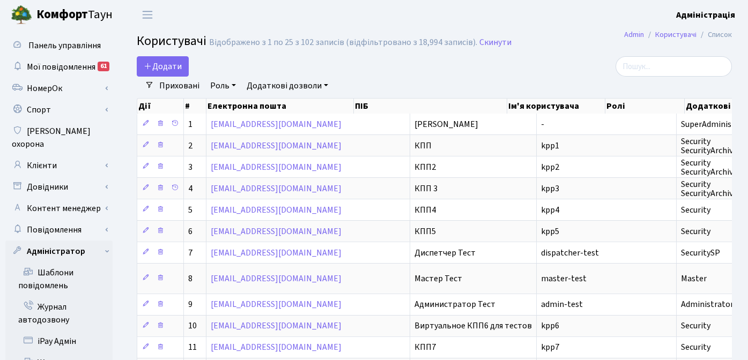
click at [217, 85] on link "Роль" at bounding box center [223, 86] width 34 height 18
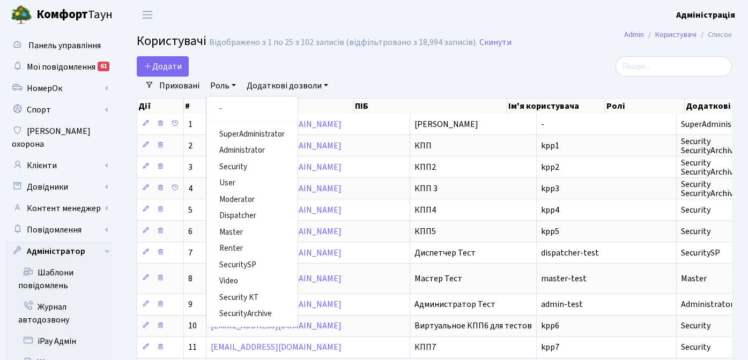
click at [428, 76] on div "Додати" at bounding box center [332, 66] width 391 height 20
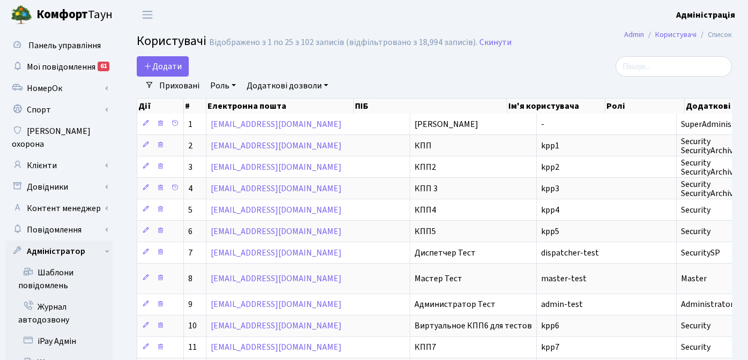
click at [218, 80] on link "Роль" at bounding box center [223, 86] width 34 height 18
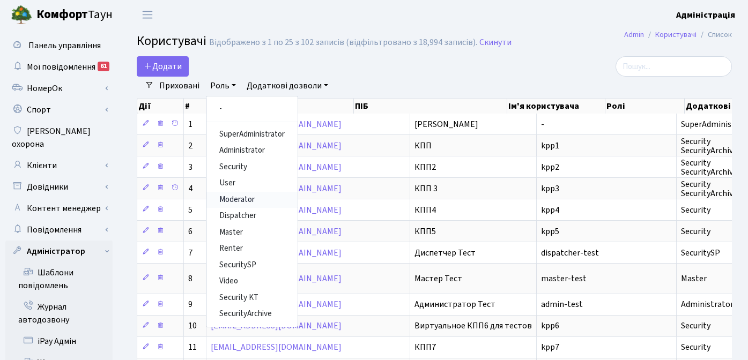
click at [228, 200] on link "Moderator" at bounding box center [251, 200] width 91 height 17
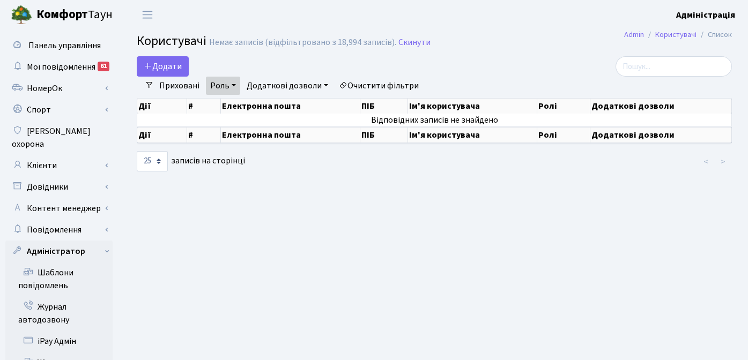
click at [227, 84] on link "Роль" at bounding box center [223, 86] width 34 height 18
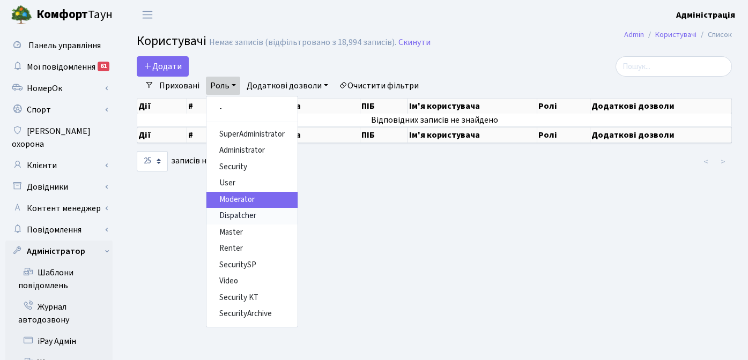
click at [237, 216] on link "Dispatcher" at bounding box center [251, 216] width 91 height 17
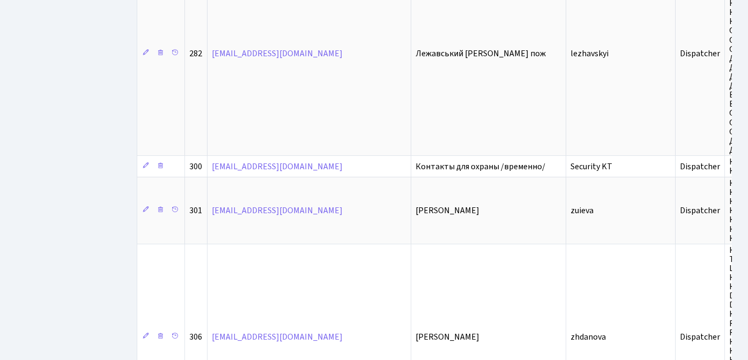
scroll to position [628, 0]
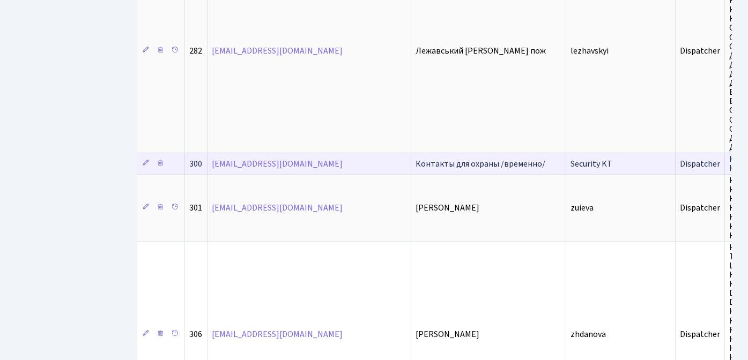
click at [415, 161] on span "Контакты для охраны /временно/" at bounding box center [480, 164] width 130 height 12
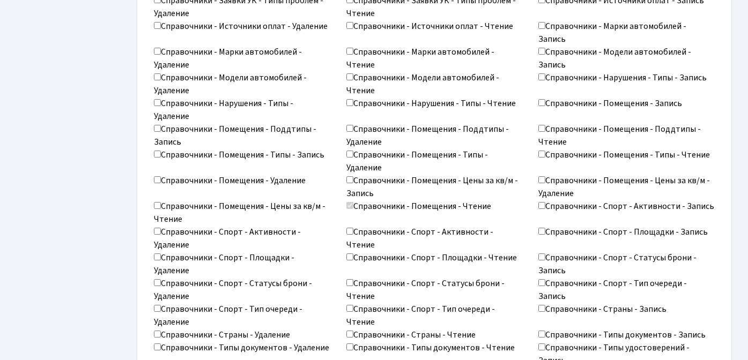
scroll to position [1703, 0]
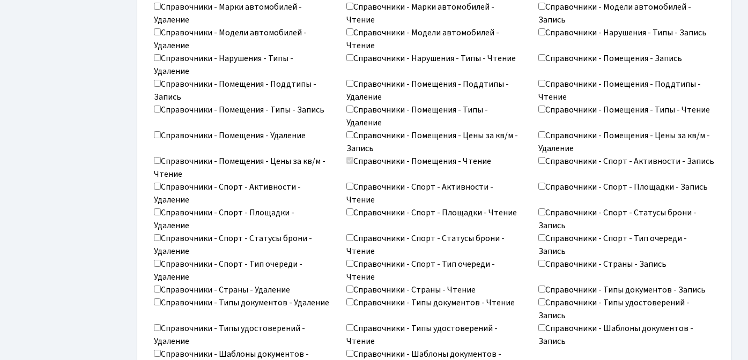
scroll to position [1715, 0]
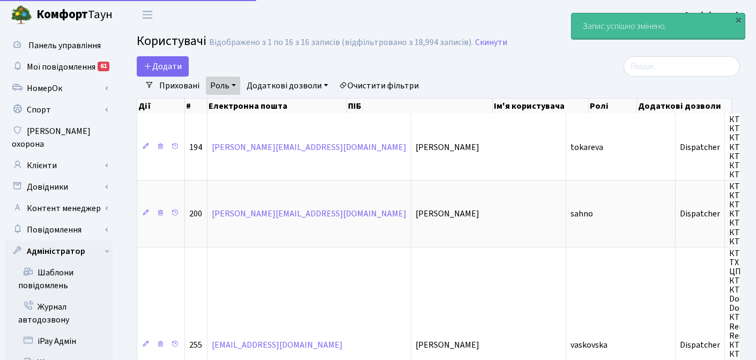
select select "25"
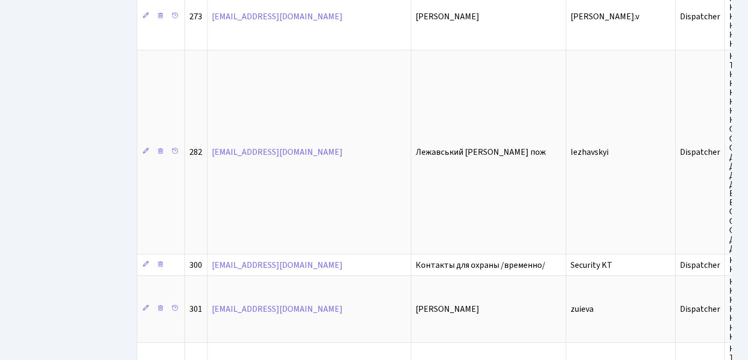
scroll to position [528, 0]
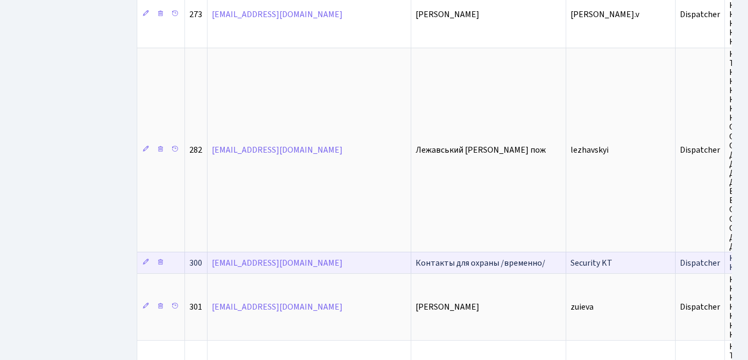
click at [415, 262] on span "Контакты для охраны /временно/" at bounding box center [480, 263] width 130 height 12
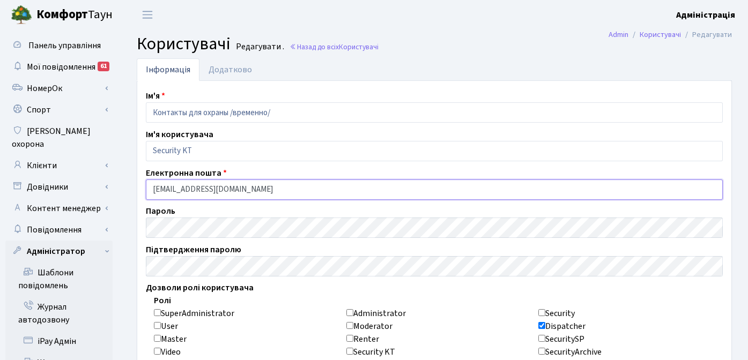
drag, startPoint x: 236, startPoint y: 190, endPoint x: 148, endPoint y: 189, distance: 88.4
click at [148, 189] on input "[EMAIL_ADDRESS][DOMAIN_NAME]" at bounding box center [434, 190] width 577 height 20
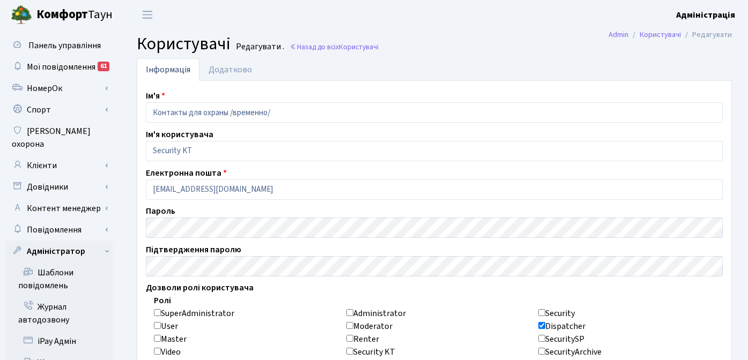
click at [703, 14] on b "Адміністрація" at bounding box center [705, 15] width 59 height 12
click at [665, 57] on link "Вийти" at bounding box center [681, 58] width 107 height 17
